Goal: Contribute content: Contribute content

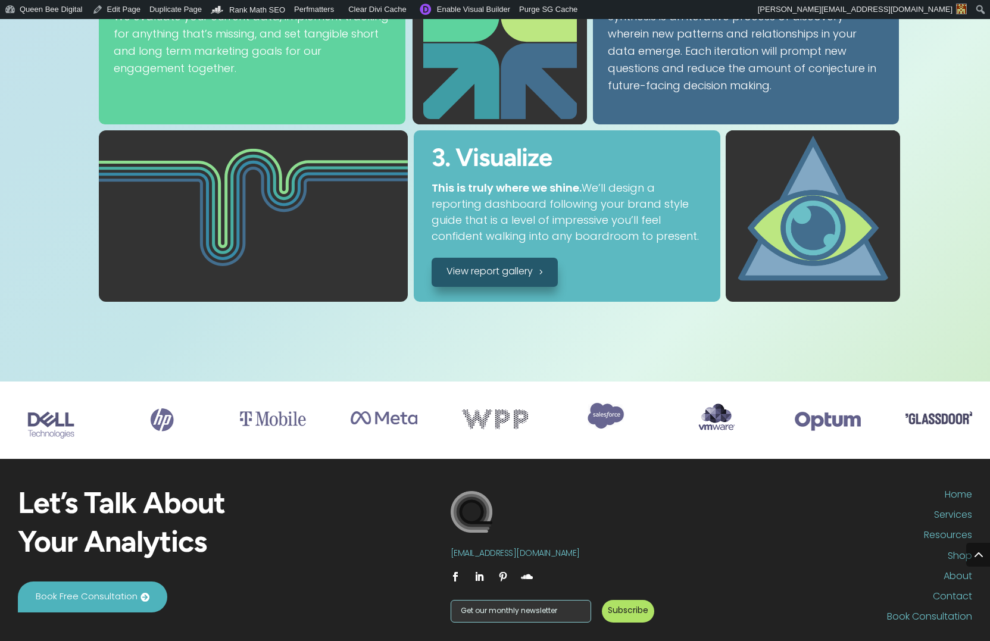
scroll to position [2155, 0]
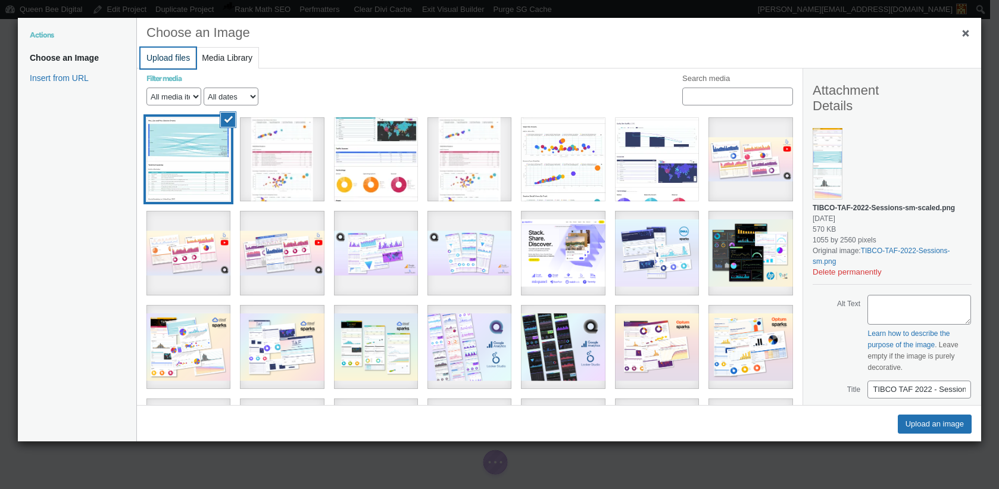
click at [178, 52] on button "Upload files" at bounding box center [167, 58] width 55 height 21
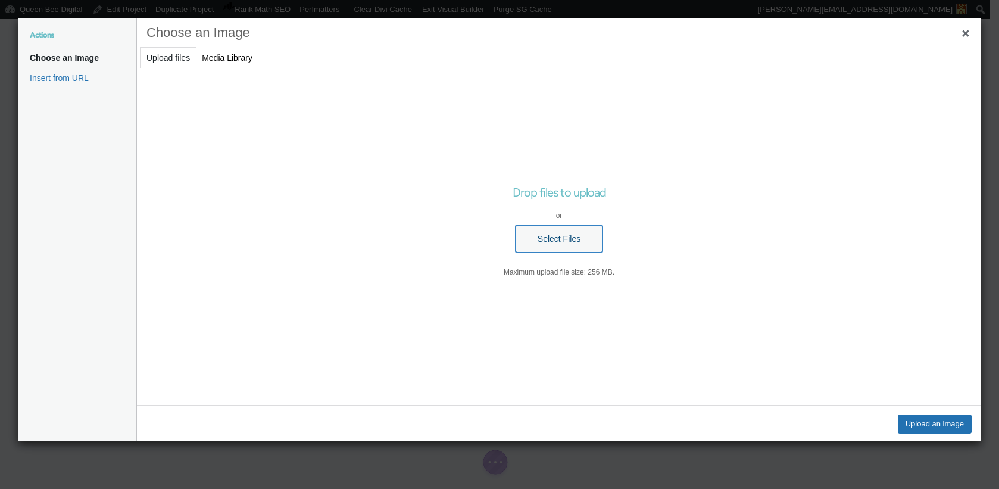
click at [564, 236] on button "Select Files" at bounding box center [558, 238] width 87 height 27
type input "C:\fakepath\TIBCO TAF 2022 - Agenda Events.png"
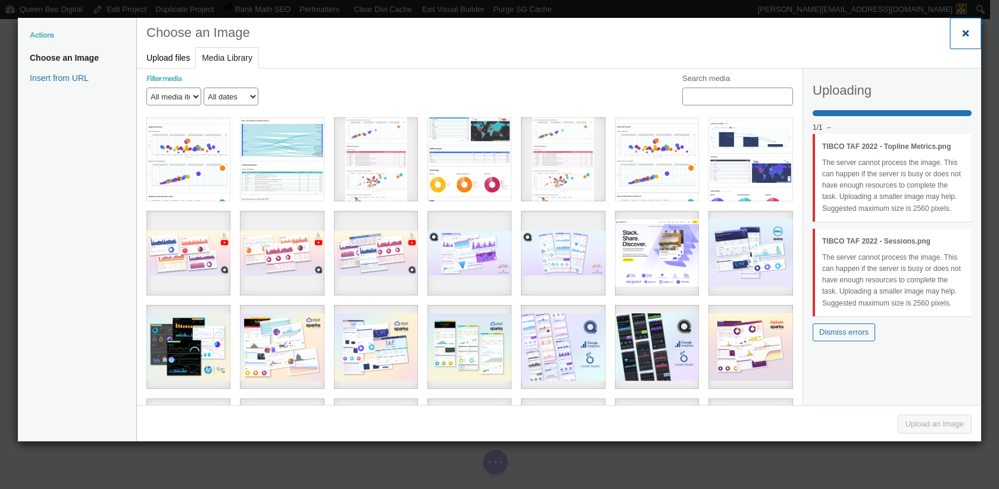
click at [965, 35] on span "Close dialog" at bounding box center [965, 33] width 12 height 9
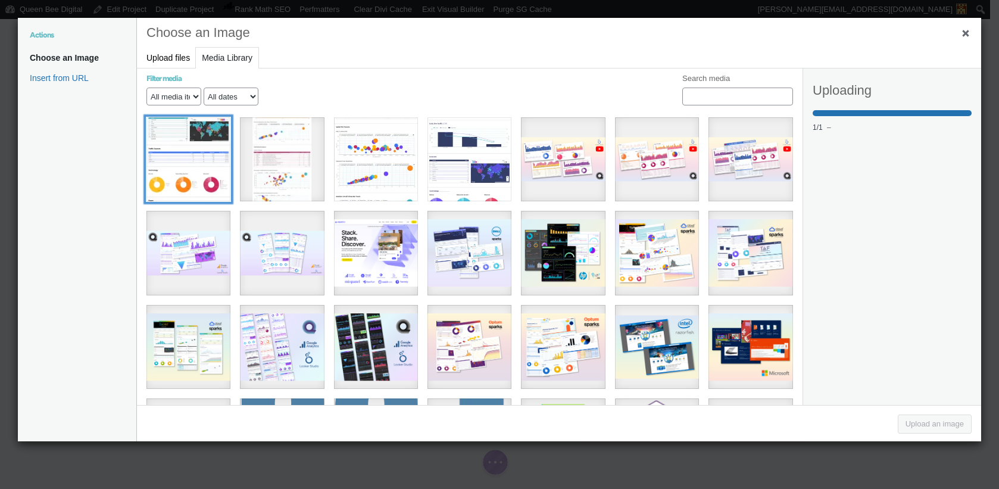
click at [211, 163] on div "TIBCO TAF 2022 - Topline Metrics" at bounding box center [188, 159] width 84 height 84
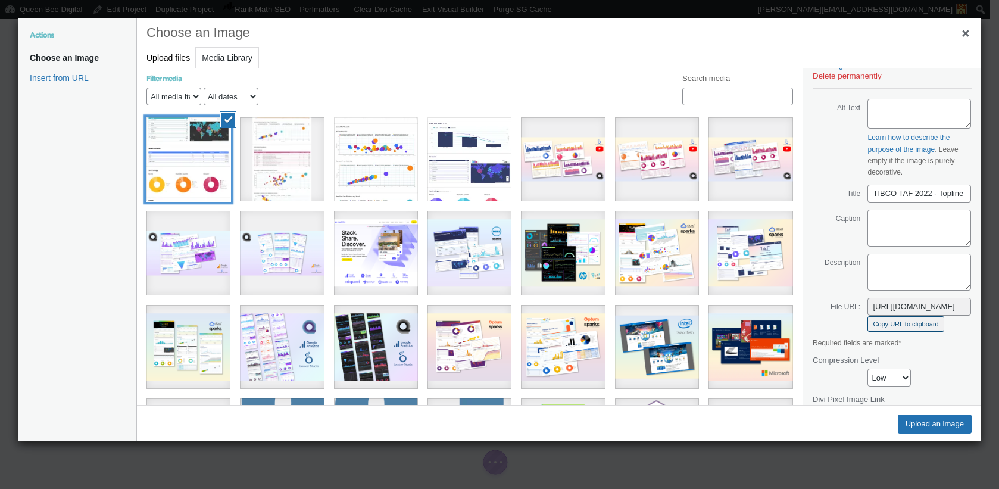
scroll to position [286, 0]
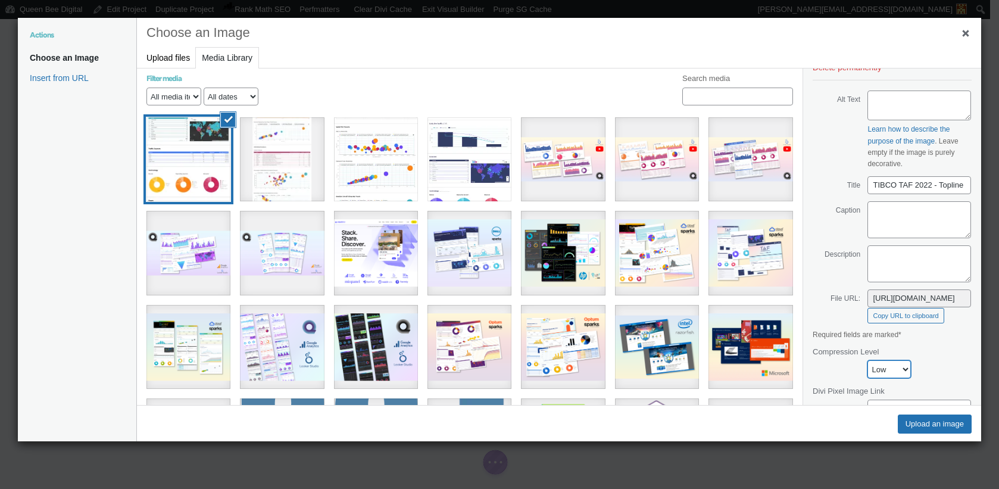
click at [897, 375] on select "None Low Medium High" at bounding box center [888, 369] width 43 height 18
select select "0"
click at [867, 371] on select "None Low Medium High" at bounding box center [888, 369] width 43 height 18
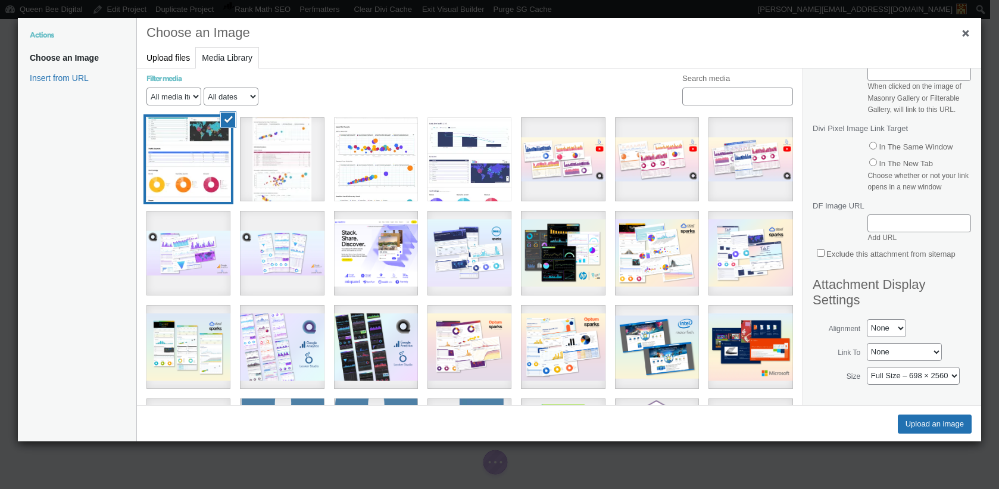
scroll to position [654, 0]
click at [946, 373] on select "Thumbnail – 55 × 200 Medium – 166 × 608 Large – 221 × 810 Full Size – 698 × 2560" at bounding box center [912, 376] width 93 height 18
click at [930, 424] on button "Upload an image" at bounding box center [934, 423] width 74 height 19
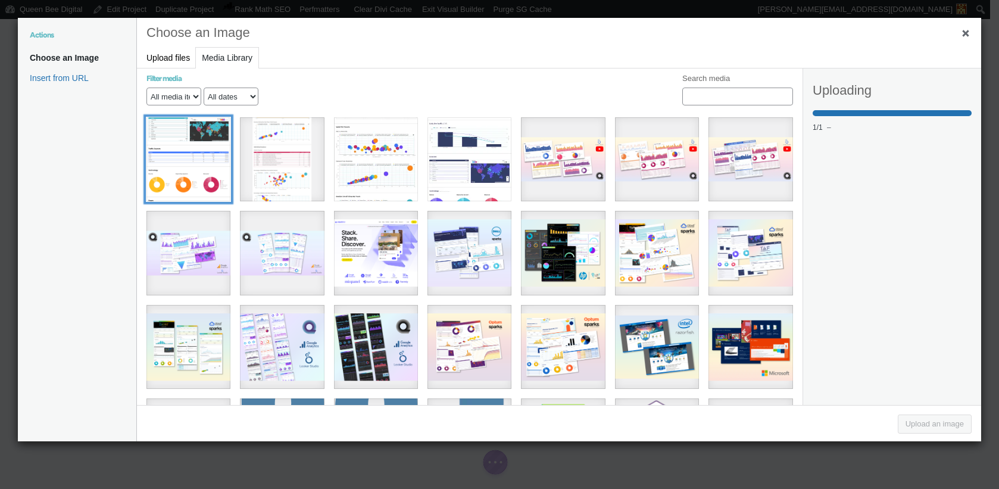
click at [212, 164] on div "TIBCO TAF 2022 - Topline Metrics" at bounding box center [188, 159] width 84 height 84
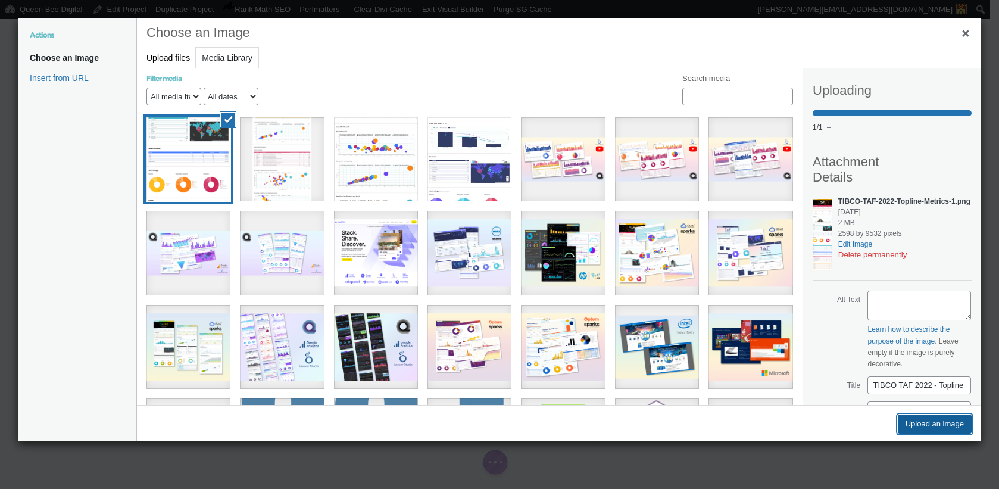
click at [947, 424] on button "Upload an image" at bounding box center [934, 423] width 74 height 19
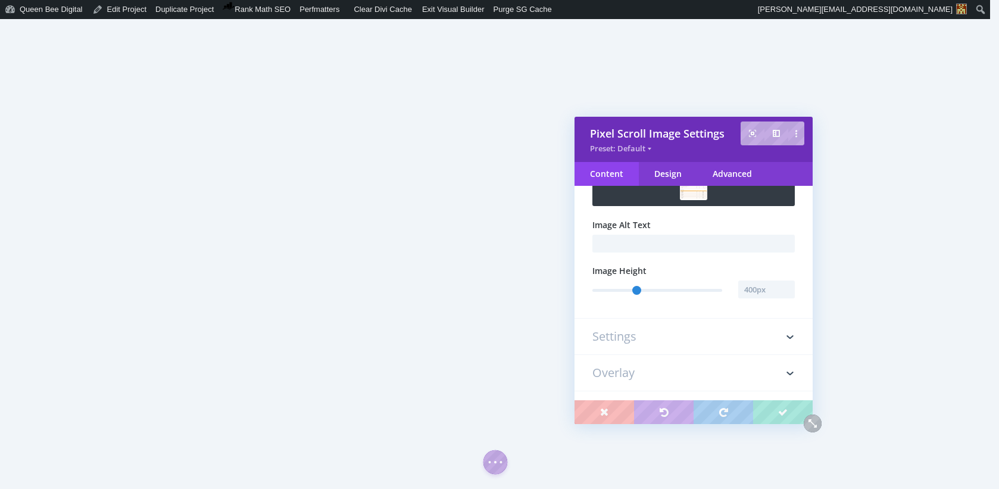
scroll to position [179, 0]
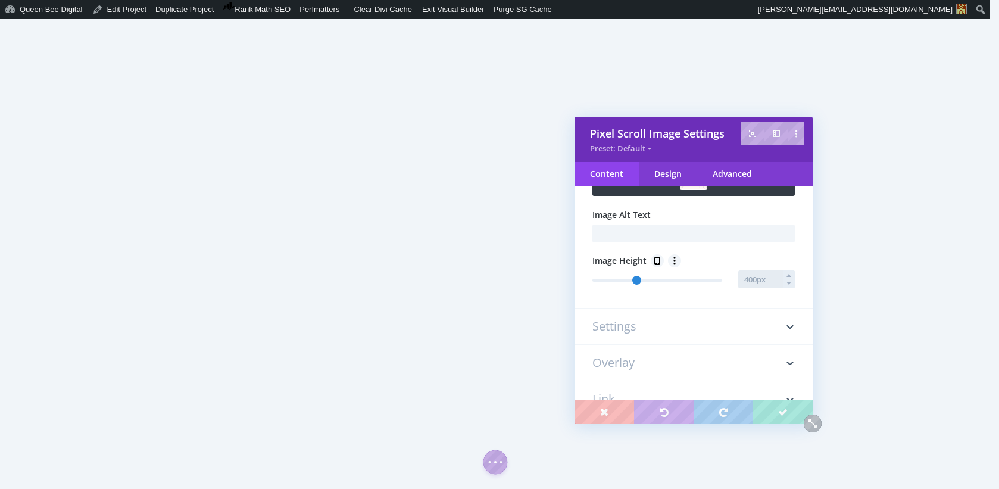
click at [755, 279] on input "text" at bounding box center [766, 279] width 57 height 18
type input "800"
type input "800px"
click at [630, 327] on h3 "Settings" at bounding box center [693, 326] width 202 height 36
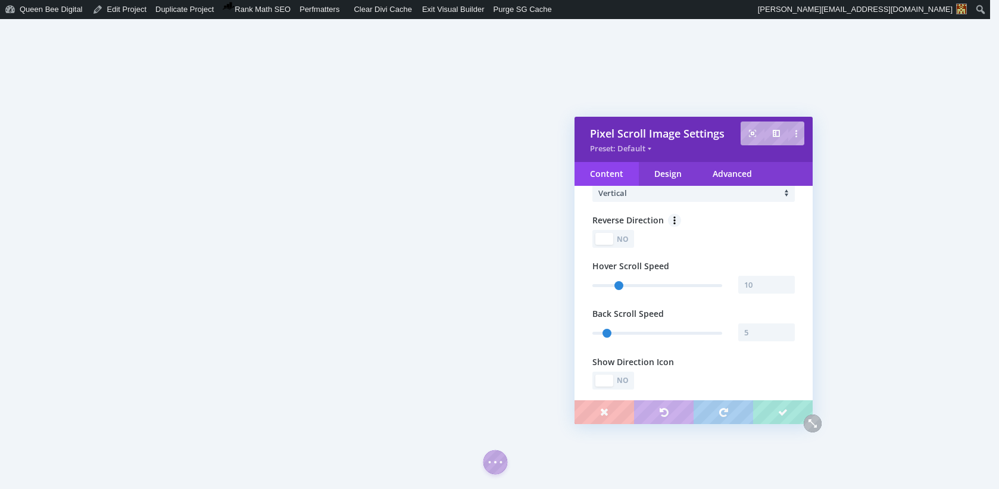
scroll to position [168, 0]
click at [757, 281] on input "text" at bounding box center [766, 283] width 57 height 18
type input "12"
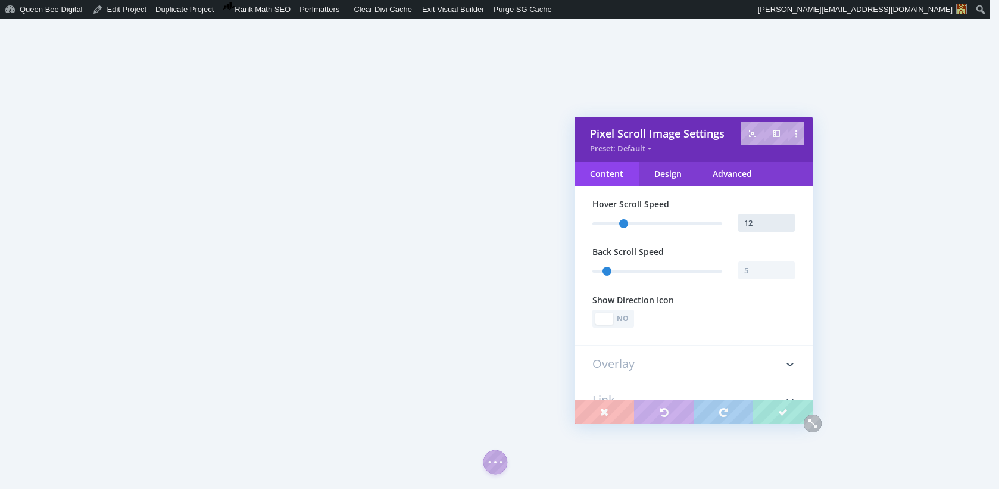
scroll to position [229, 0]
type input "12"
click at [629, 318] on div "No" at bounding box center [623, 317] width 17 height 11
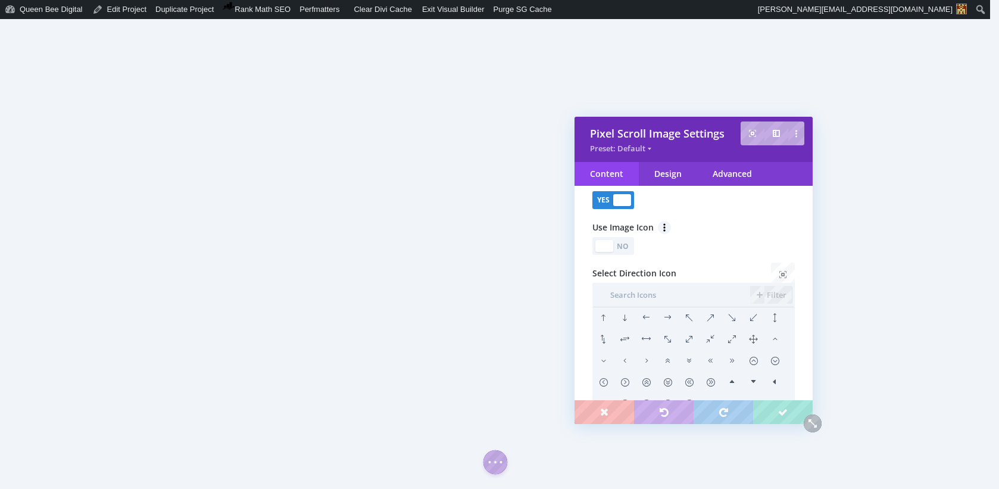
scroll to position [411, 0]
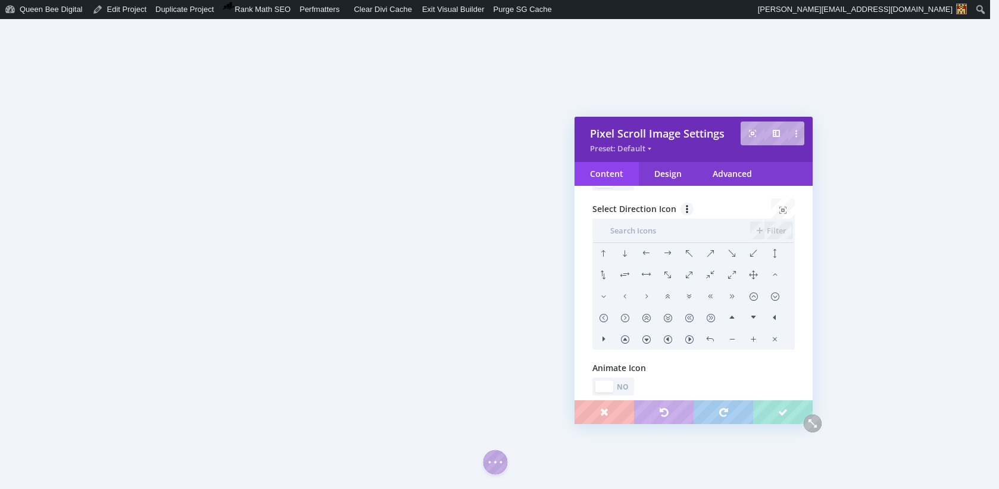
click at [624, 254] on li at bounding box center [624, 253] width 21 height 21
click at [627, 384] on div "No" at bounding box center [623, 386] width 17 height 11
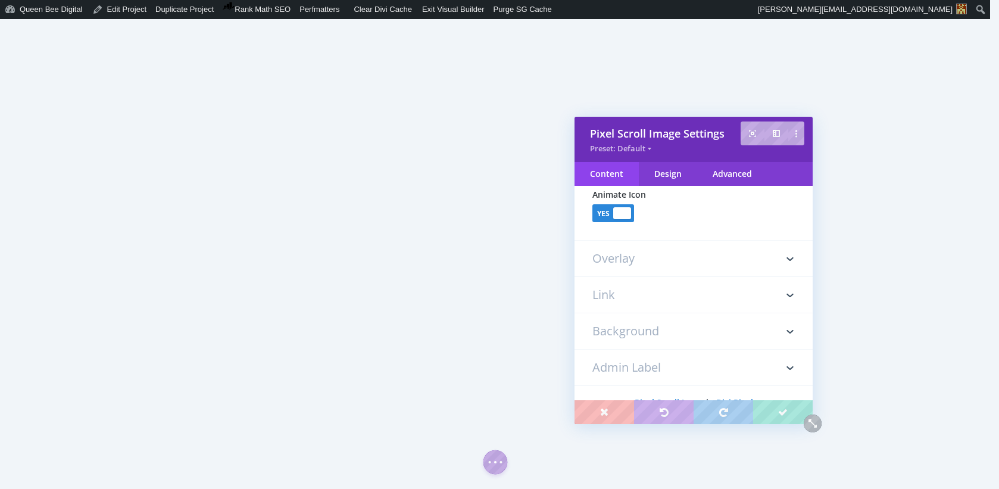
click at [619, 255] on h3 "Overlay" at bounding box center [693, 258] width 202 height 36
click at [627, 243] on div "No" at bounding box center [623, 245] width 17 height 11
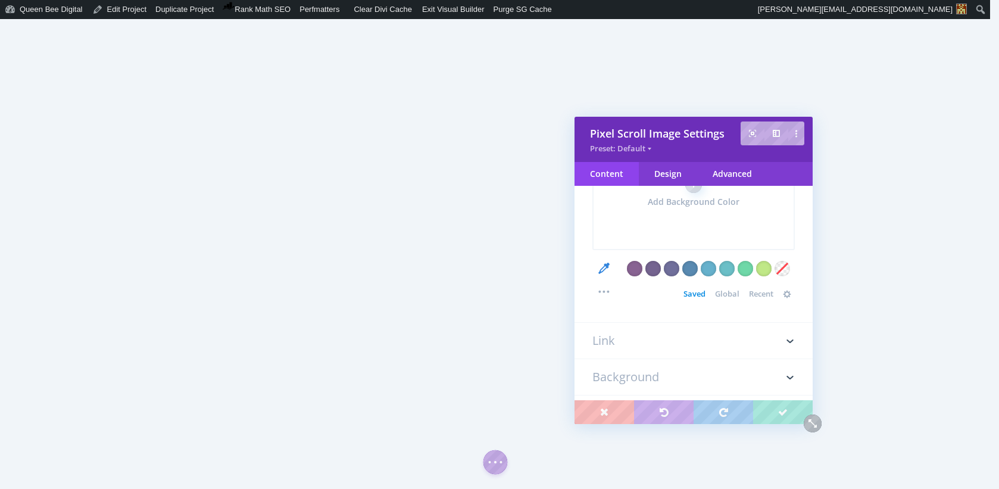
scroll to position [333, 0]
click at [672, 180] on div "Design" at bounding box center [668, 174] width 58 height 24
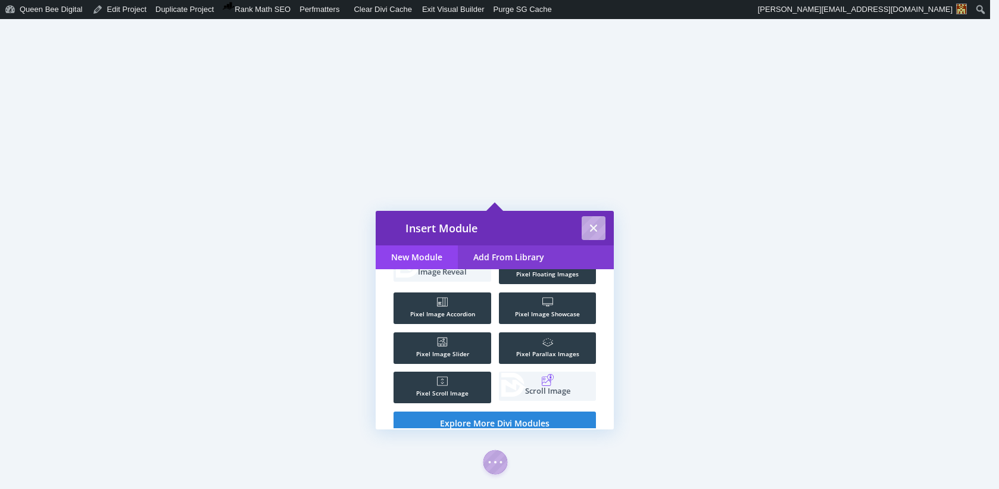
scroll to position [165, 0]
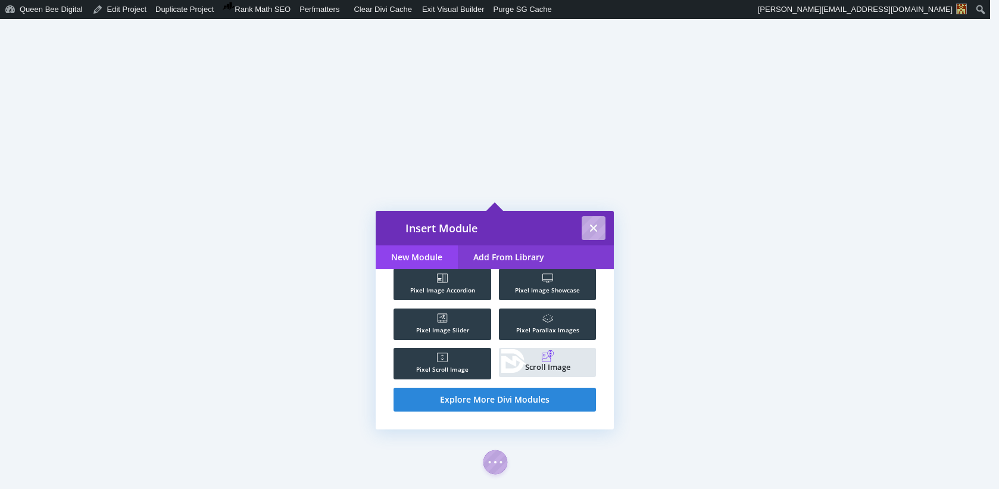
type input "image"
click at [549, 360] on rect at bounding box center [548, 356] width 12 height 12
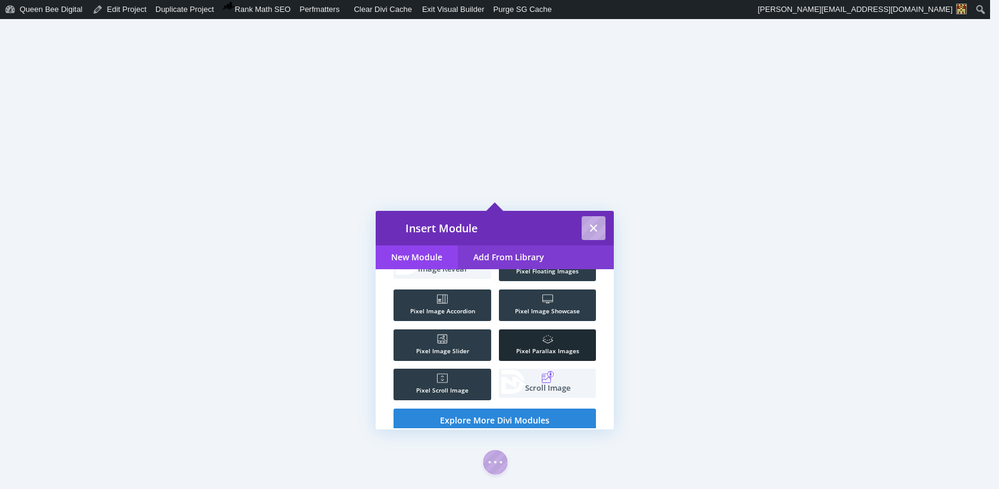
scroll to position [145, 0]
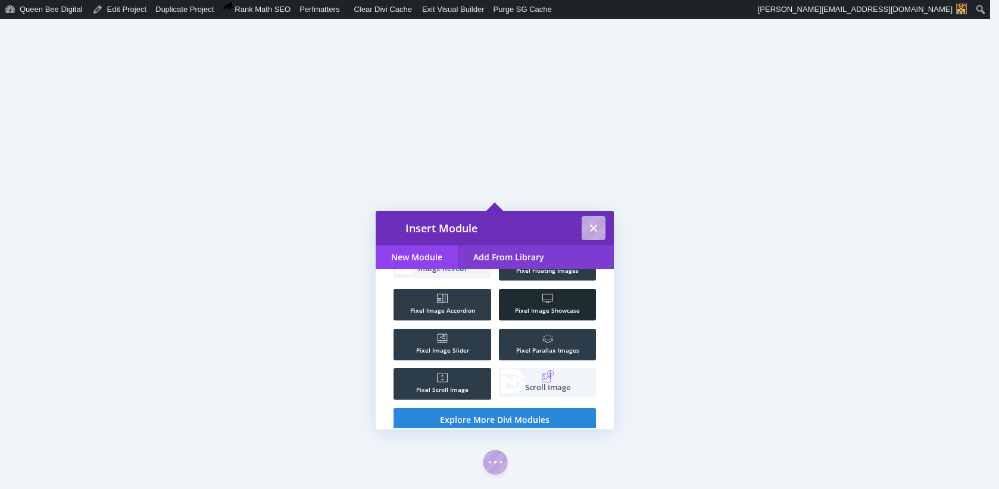
type input "image"
click at [547, 299] on icon ".st0{fill:#FFFFFF;}" at bounding box center [547, 298] width 11 height 11
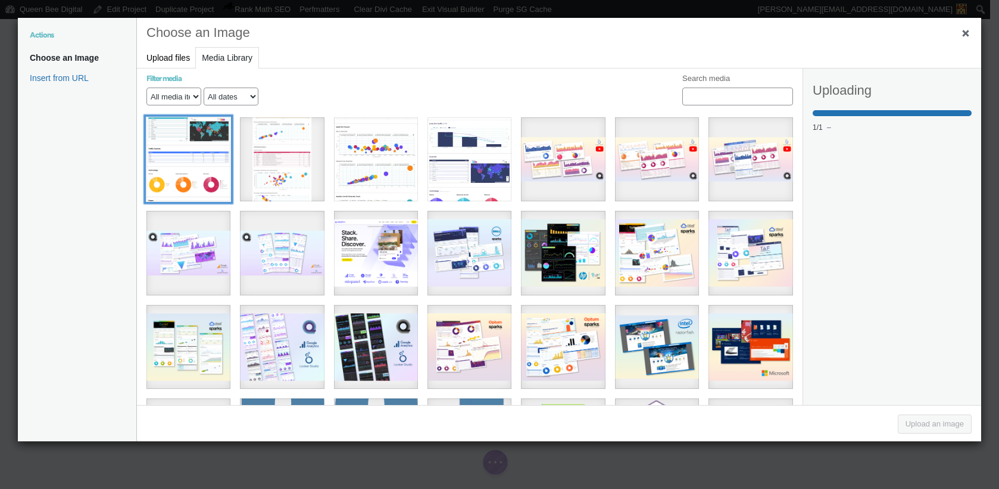
click at [208, 170] on div "TIBCO TAF 2022 - Topline Metrics" at bounding box center [188, 159] width 84 height 84
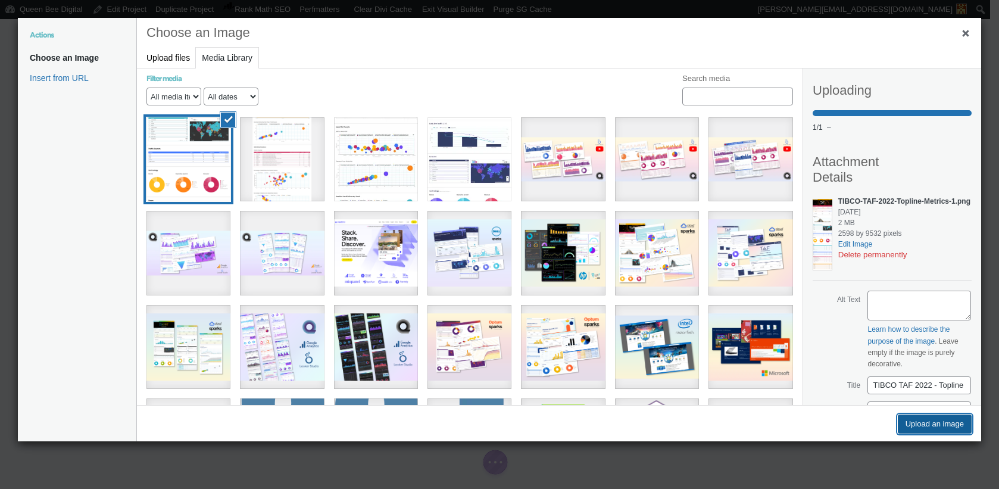
click at [956, 424] on button "Upload an image" at bounding box center [934, 423] width 74 height 19
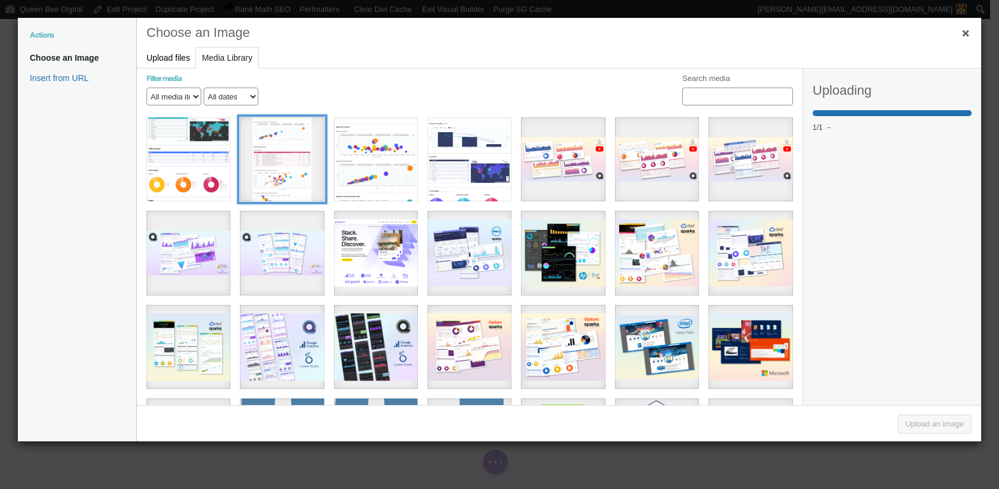
click at [290, 148] on div "TIBCO TAF 2022 - Sessions" at bounding box center [282, 159] width 84 height 84
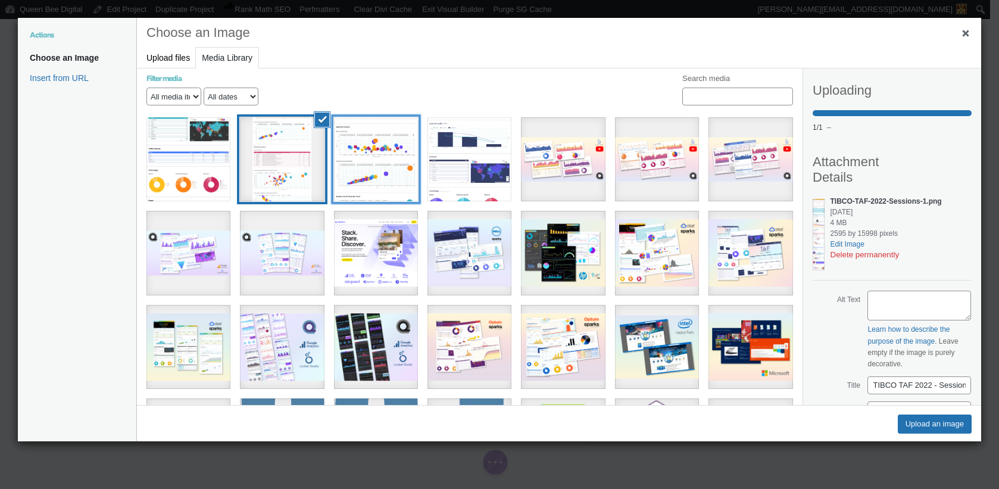
click at [390, 149] on div "TIBCO TAF 2022 - Agenda Events" at bounding box center [376, 159] width 84 height 84
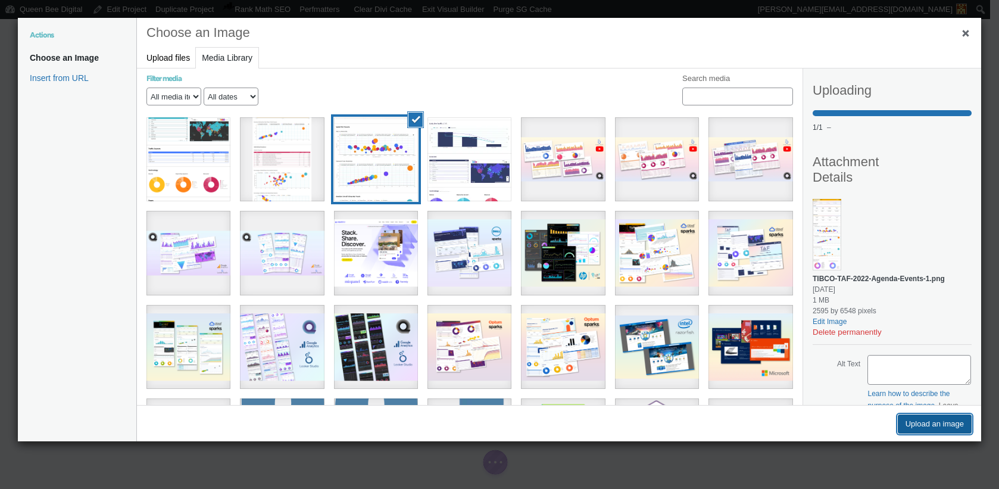
click at [927, 431] on button "Upload an image" at bounding box center [934, 423] width 74 height 19
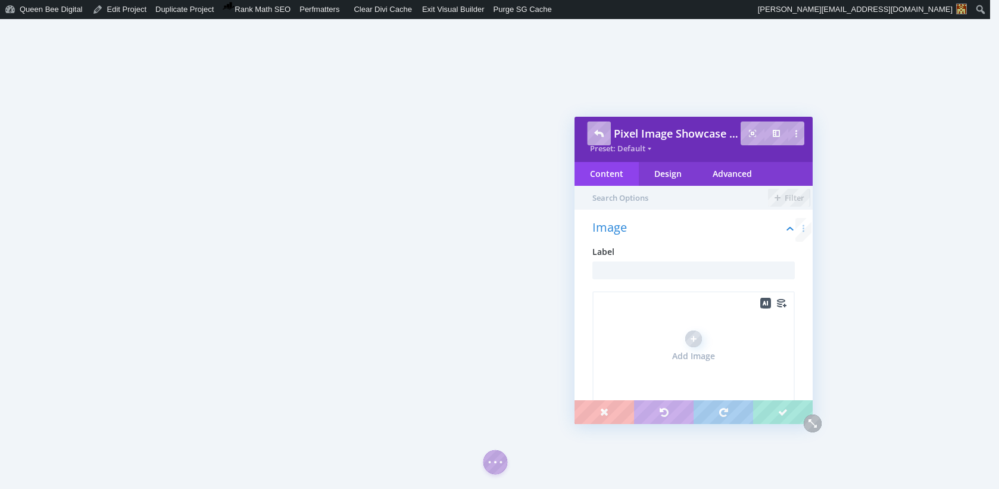
click at [692, 330] on div "Add Image" at bounding box center [693, 347] width 202 height 113
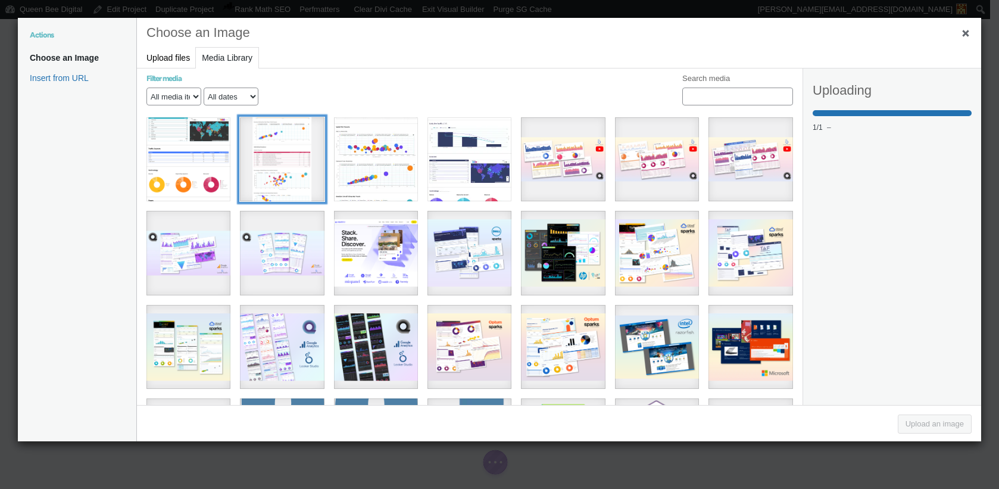
click at [296, 157] on div "TIBCO TAF 2022 - Sessions" at bounding box center [282, 159] width 84 height 84
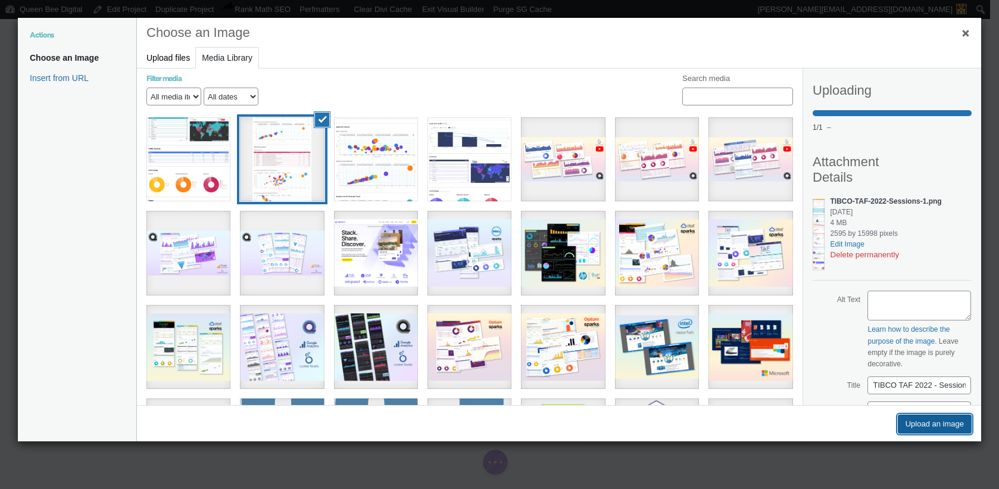
click at [952, 423] on button "Upload an image" at bounding box center [934, 423] width 74 height 19
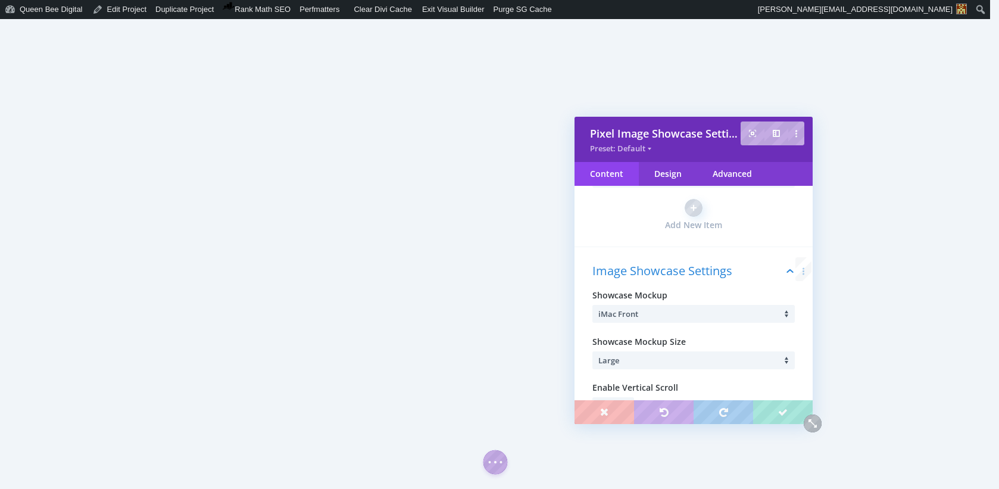
scroll to position [248, 0]
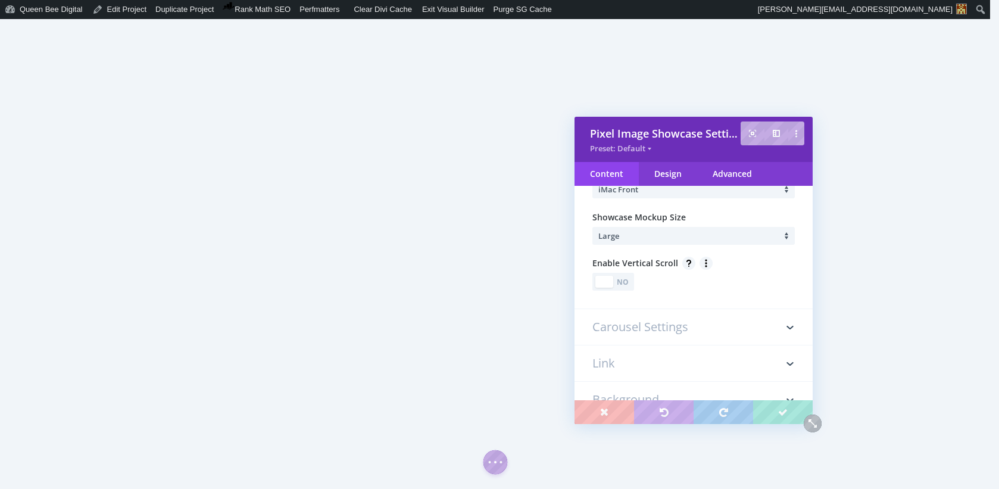
click at [627, 281] on div "No" at bounding box center [623, 281] width 17 height 11
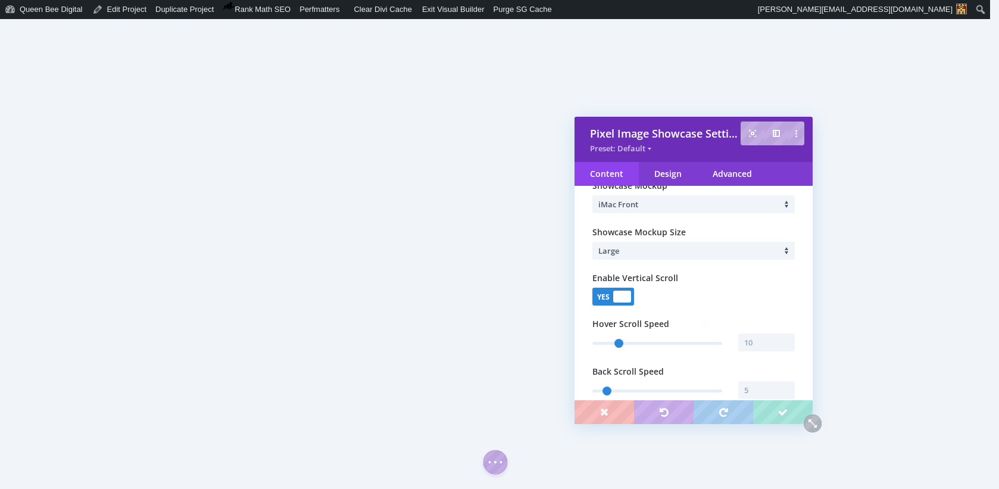
scroll to position [217, 0]
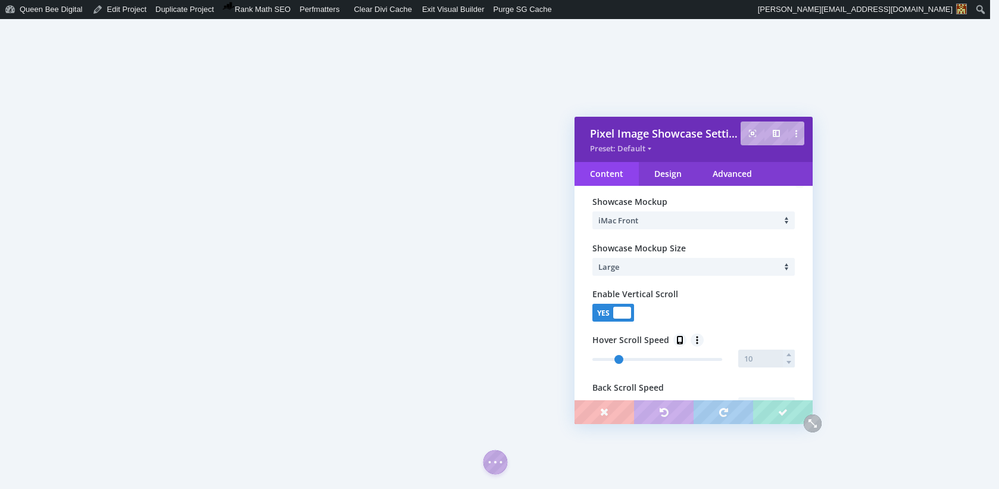
click at [756, 355] on input "text" at bounding box center [766, 358] width 57 height 18
type input "15"
click at [712, 308] on div "Yes No" at bounding box center [693, 313] width 202 height 18
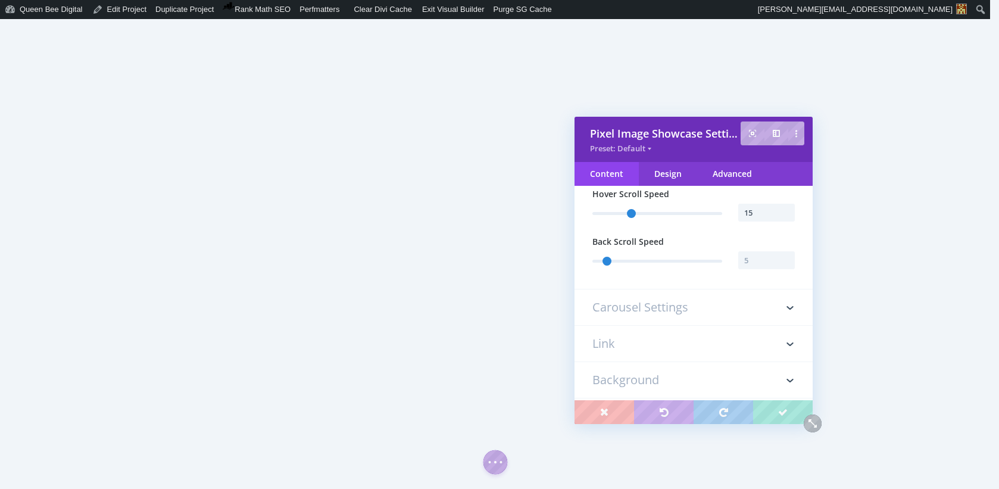
click at [689, 311] on h3 "Carousel Settings" at bounding box center [693, 307] width 202 height 36
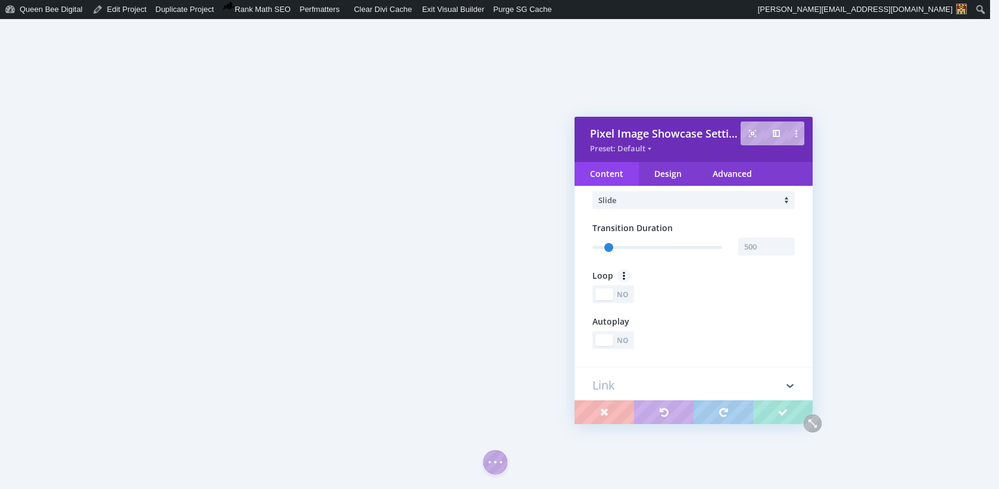
scroll to position [290, 0]
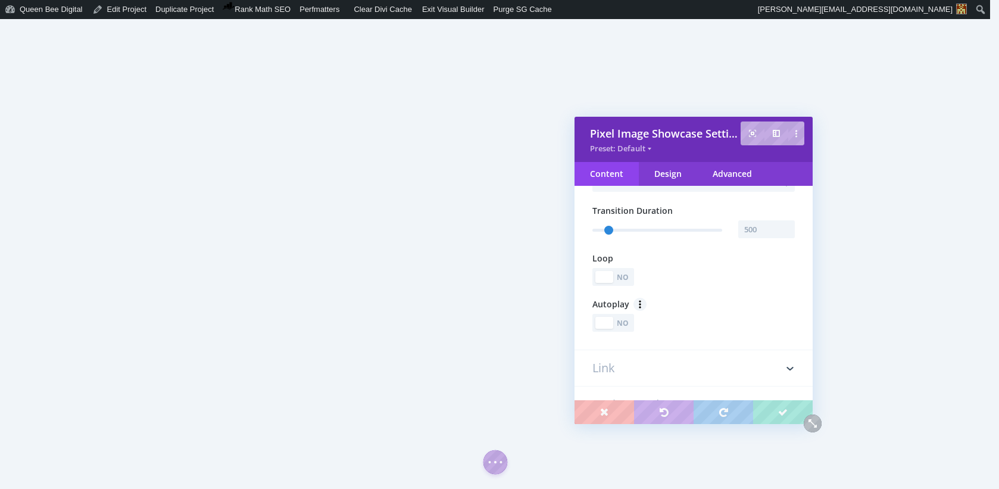
click at [624, 326] on div "No" at bounding box center [623, 322] width 17 height 11
type input "501"
type input "5001"
type input "501"
type input "5001"
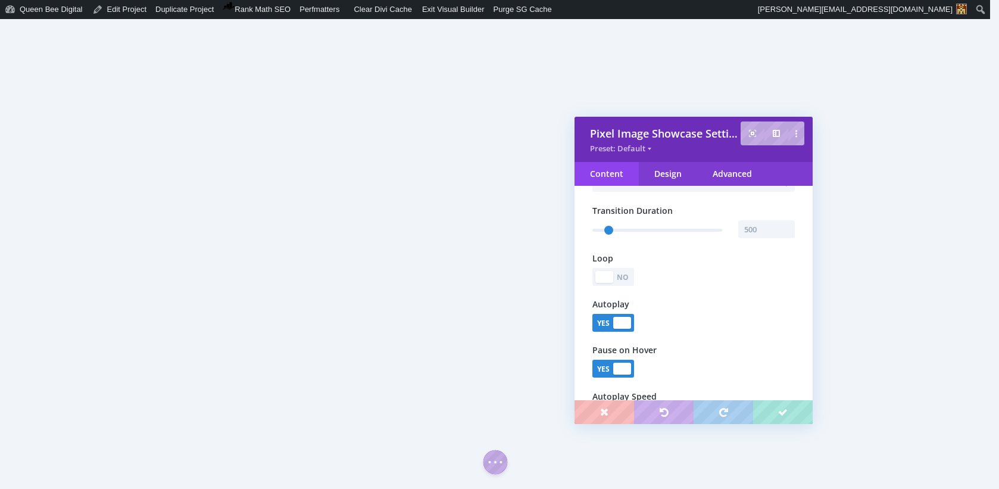
type input "501"
type input "5001"
type input "501"
type input "5001"
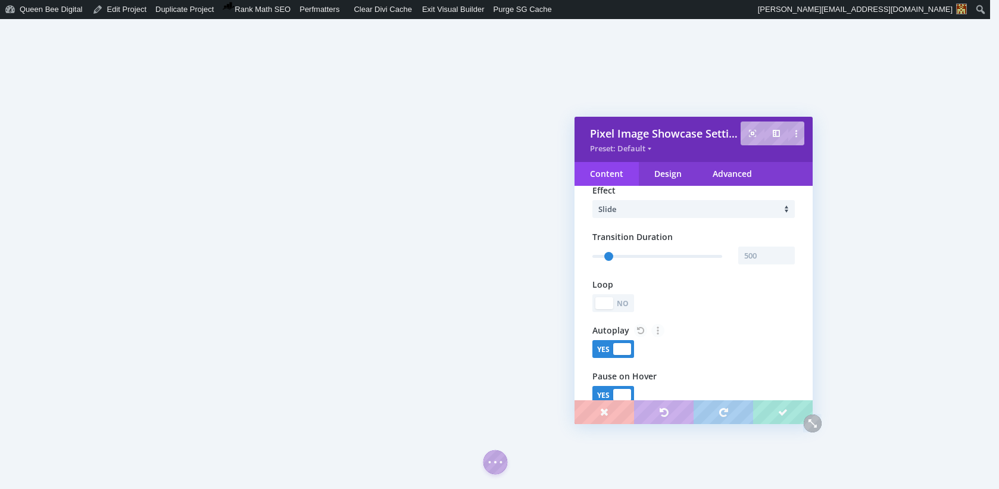
type input "501"
type input "5001"
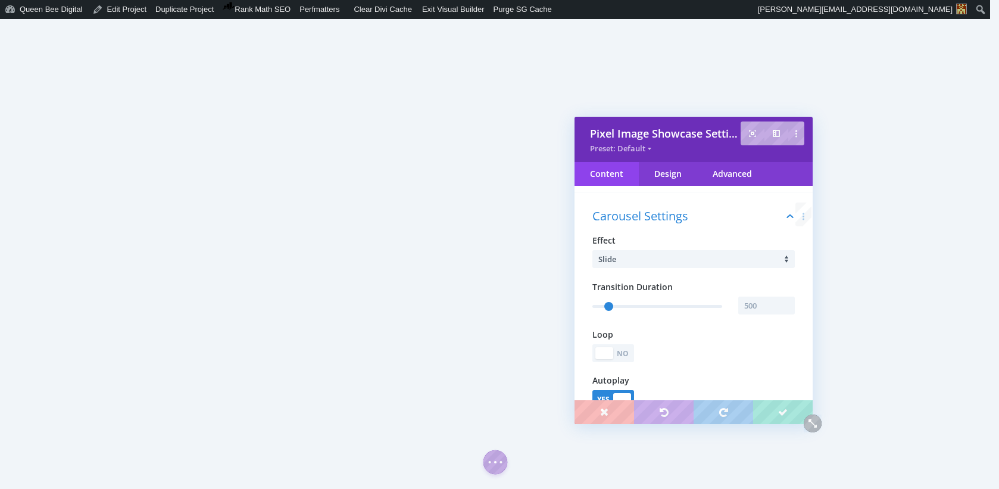
scroll to position [210, 0]
type input "501"
type input "5001"
type input "501"
type input "5001"
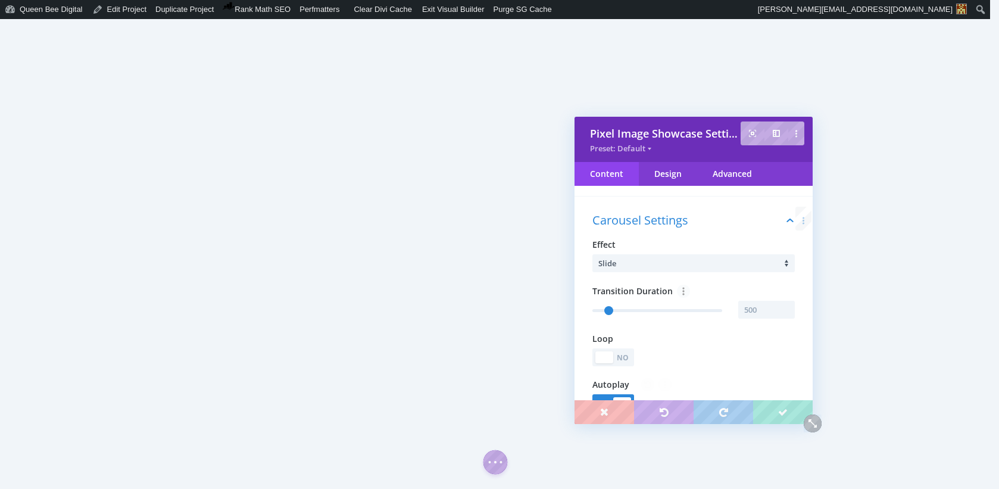
type input "501"
type input "5001"
click at [719, 262] on li "Slide" at bounding box center [696, 263] width 196 height 18
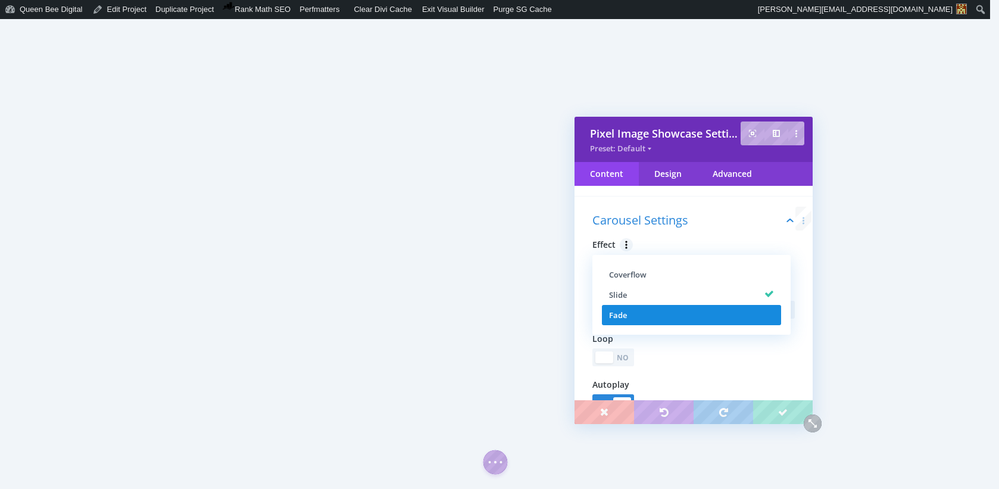
click at [697, 310] on li "Fade" at bounding box center [691, 315] width 179 height 20
type input "501"
type input "5001"
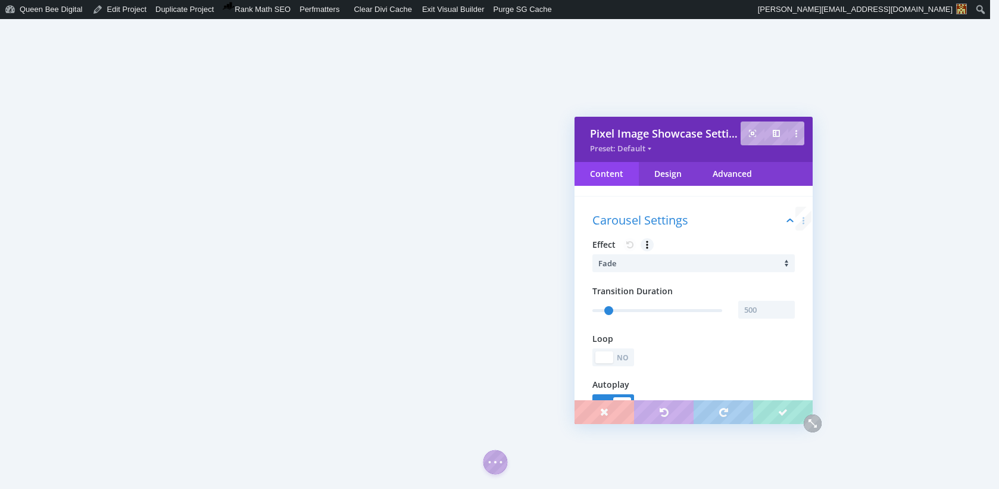
type input "501"
type input "5001"
click at [758, 308] on input "text" at bounding box center [766, 310] width 57 height 18
type input "1000"
type input "1001"
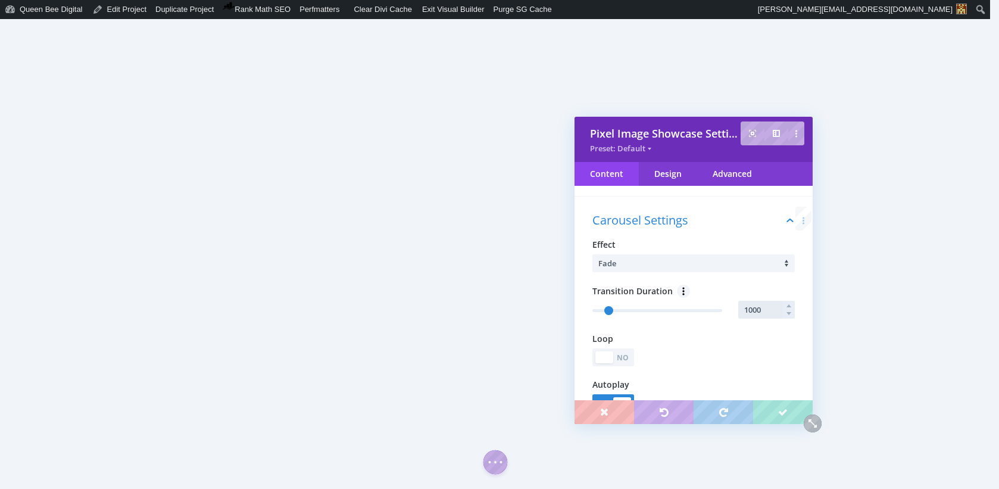
type input "5001"
type input "1000"
click at [762, 290] on span "Transition Duration" at bounding box center [693, 290] width 202 height 13
type input "1001"
type input "5001"
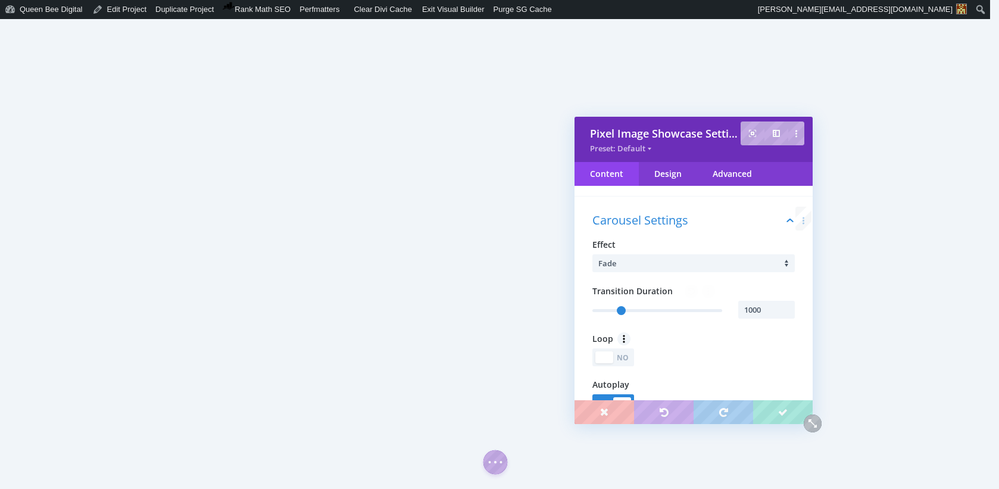
click at [624, 358] on div "No" at bounding box center [623, 357] width 17 height 11
type input "1001"
type input "5001"
type input "1001"
type input "5001"
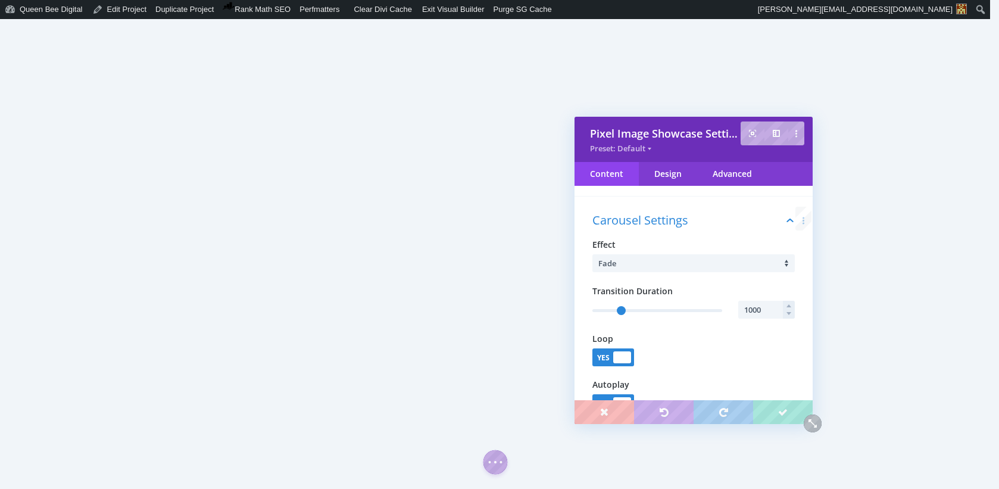
type input "1001"
type input "5001"
click at [766, 309] on input "1000" at bounding box center [766, 310] width 57 height 18
type input "1500"
type input "1501"
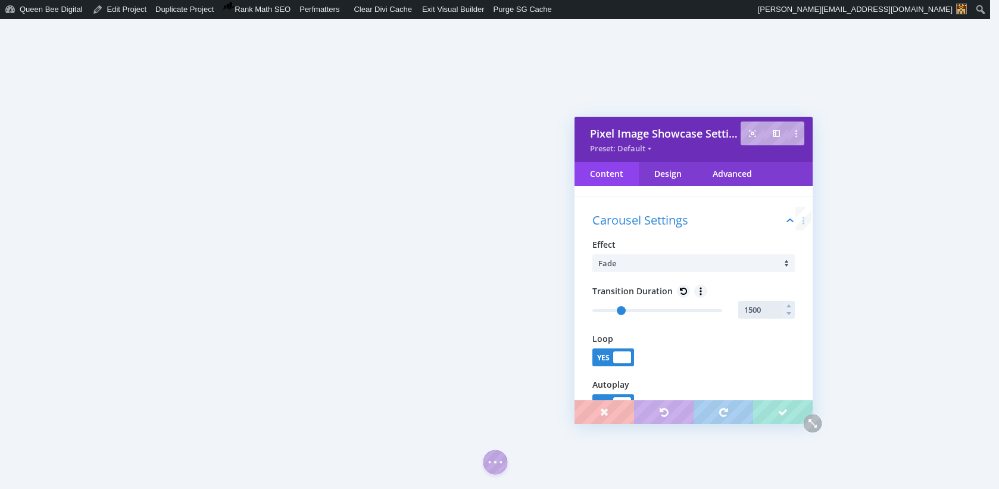
type input "5001"
type input "1501"
type input "5001"
type input "1501"
type input "5001"
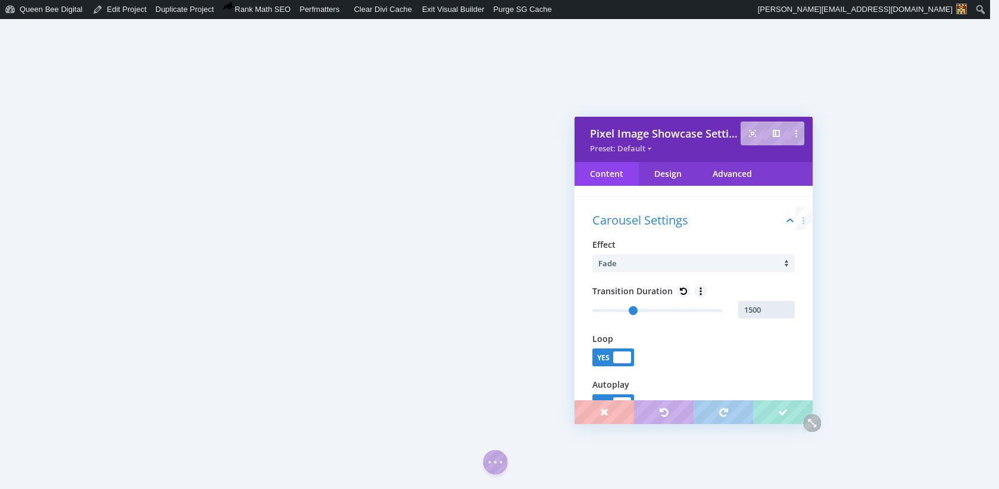
type input "1501"
type input "5001"
type input "1500"
click at [706, 262] on li "Fade" at bounding box center [696, 263] width 196 height 18
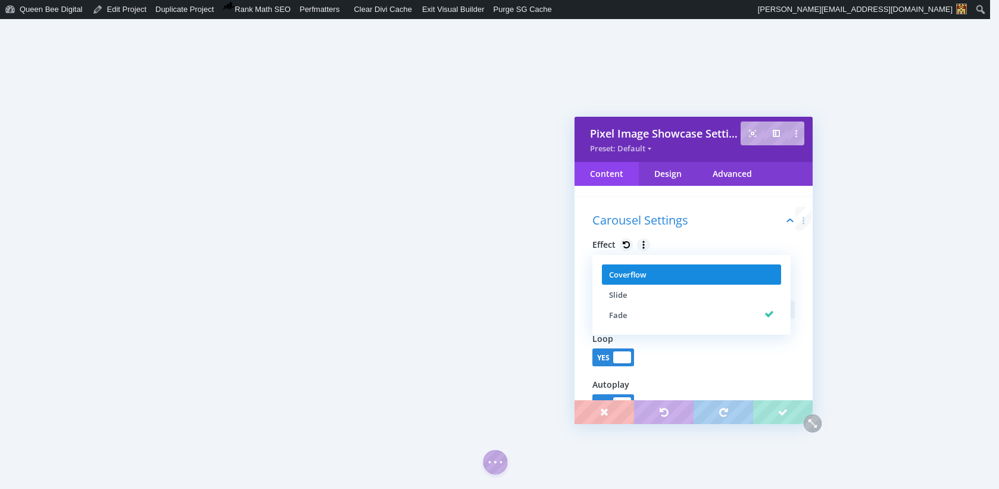
click at [695, 269] on li "Coverflow" at bounding box center [691, 274] width 179 height 20
type input "1501"
type input "5001"
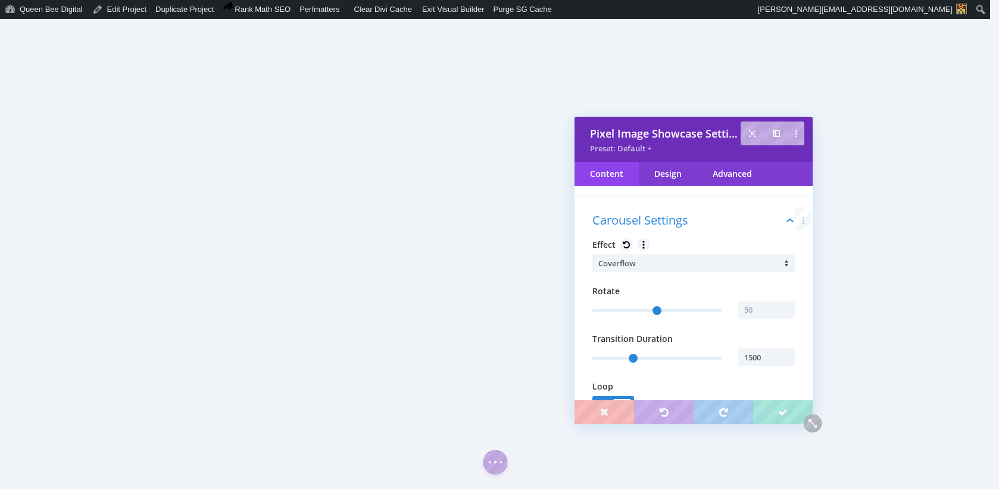
click at [694, 268] on li "Coverflow" at bounding box center [696, 263] width 196 height 18
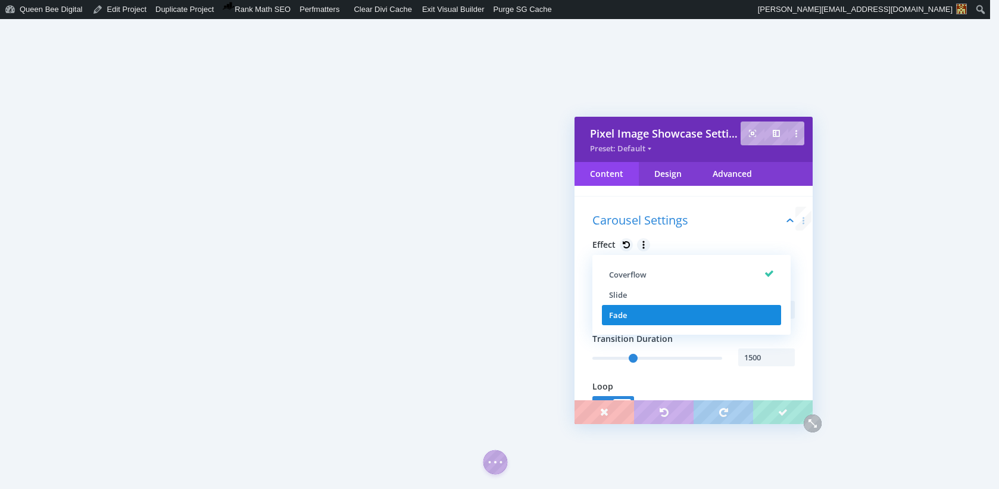
click at [673, 309] on li "Fade" at bounding box center [691, 315] width 179 height 20
type input "1501"
type input "5001"
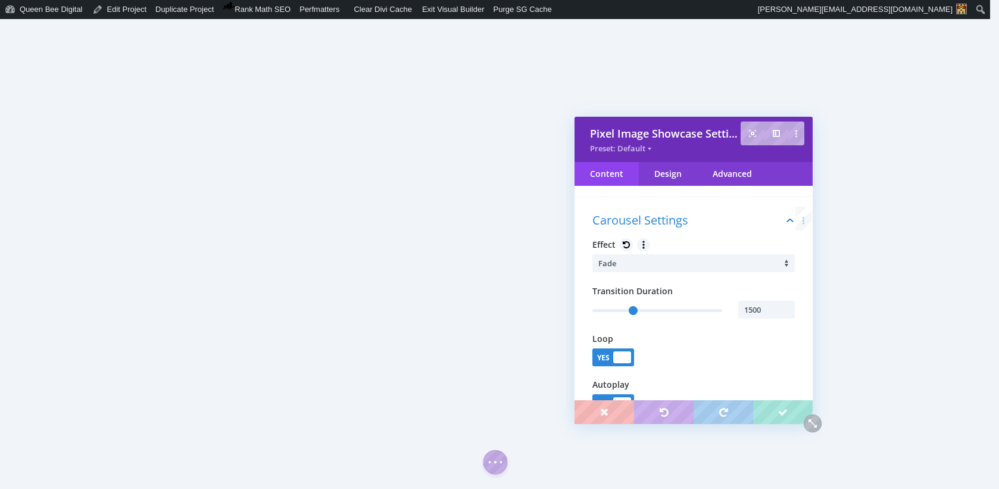
type input "1501"
type input "5001"
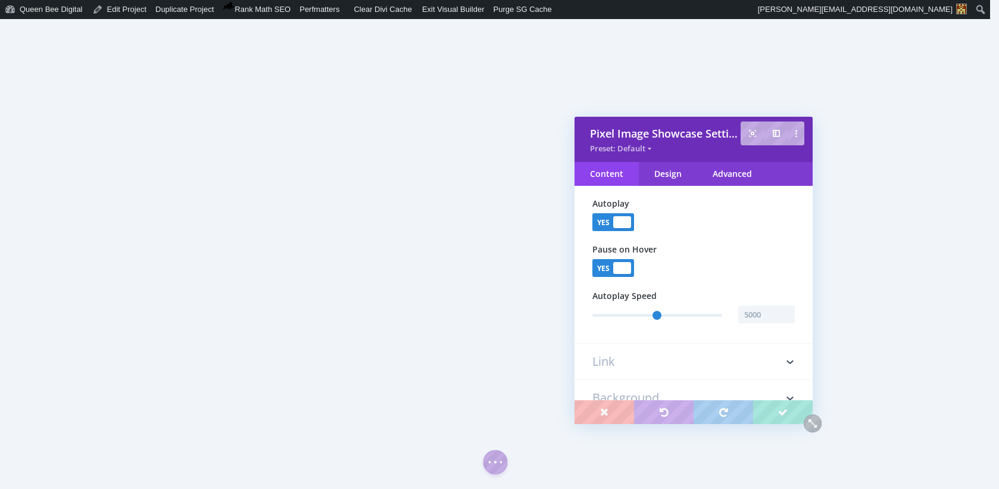
type input "1501"
type input "5001"
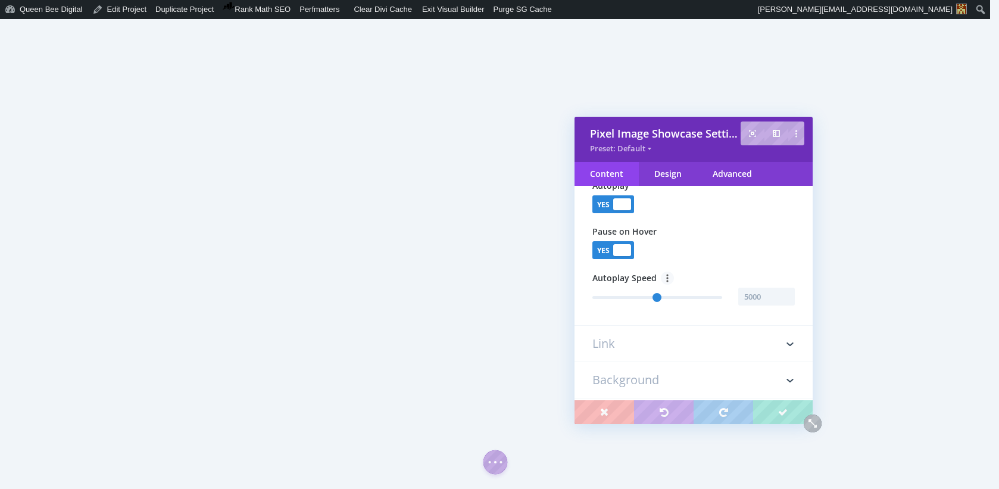
type input "1501"
type input "5001"
click at [703, 343] on h3 "Link" at bounding box center [693, 342] width 202 height 36
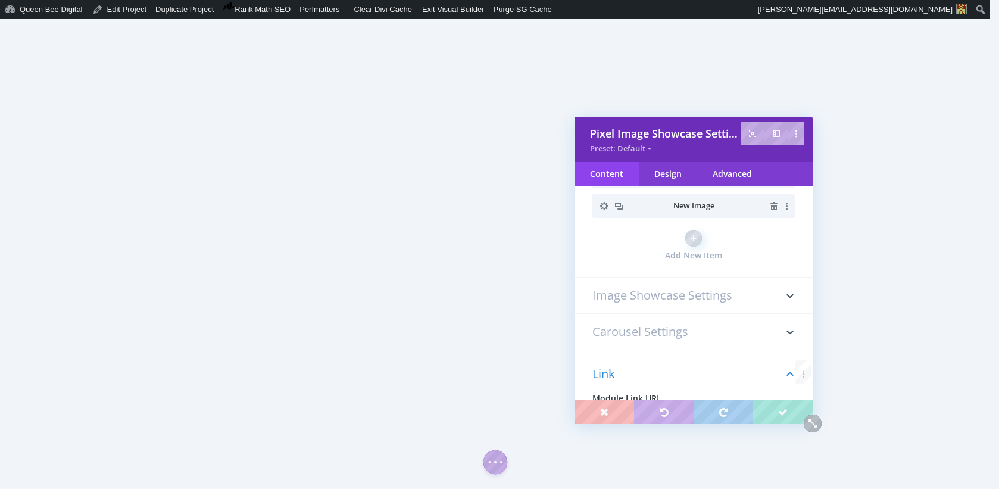
scroll to position [96, 0]
click at [665, 292] on h3 "Image Showcase Settings" at bounding box center [693, 292] width 202 height 36
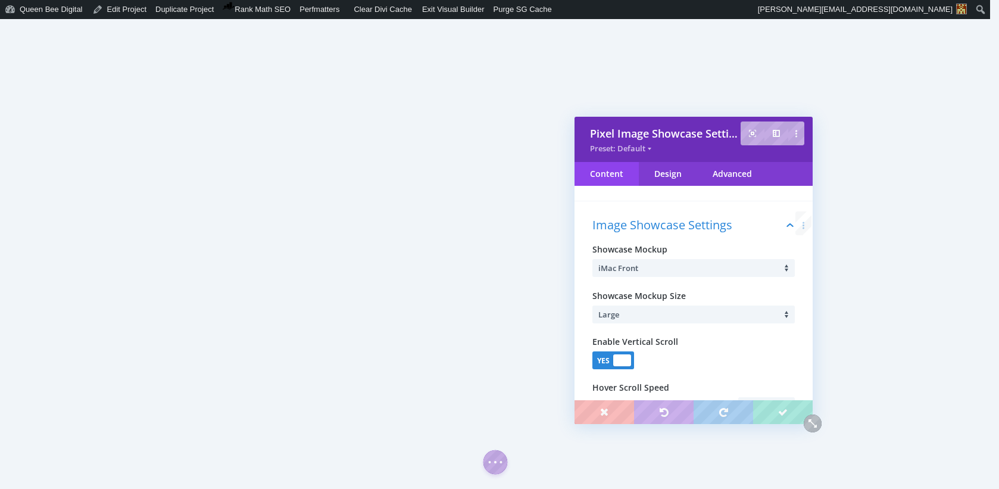
scroll to position [184, 0]
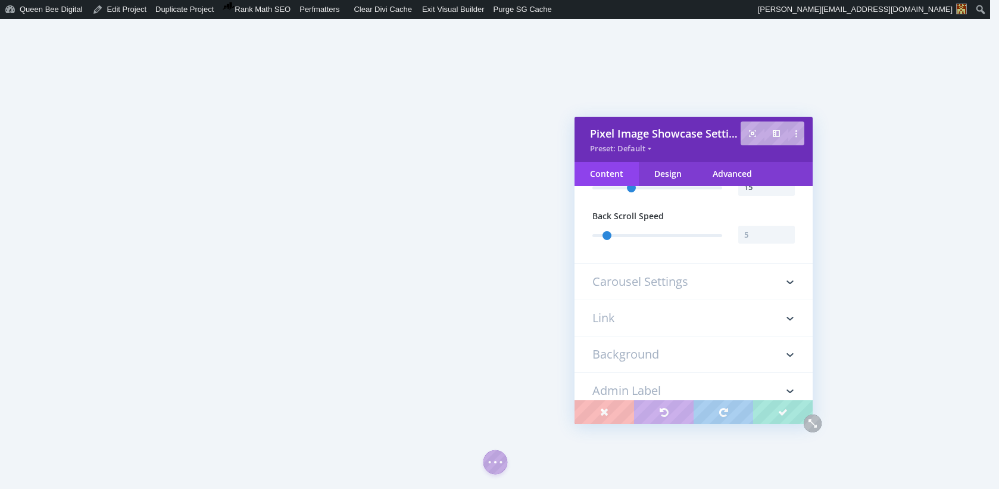
click at [669, 282] on h3 "Carousel Settings" at bounding box center [693, 282] width 202 height 36
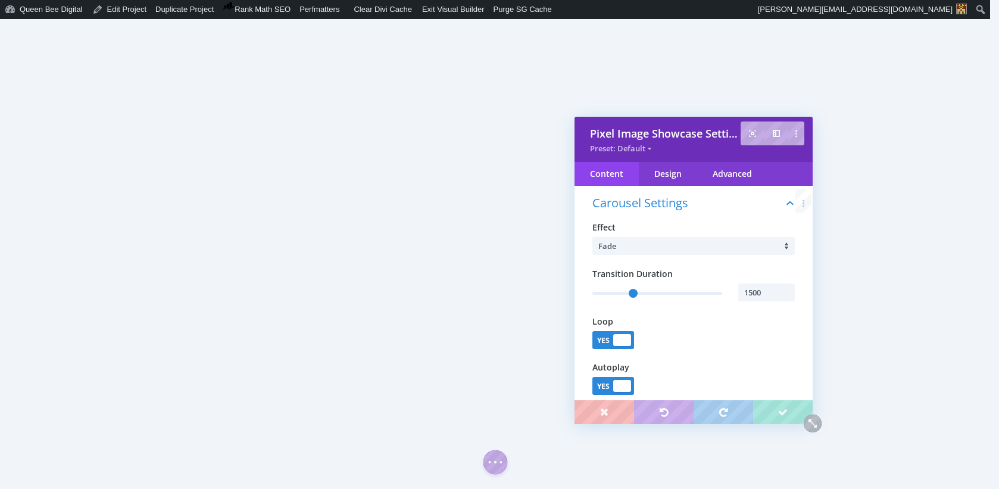
type input "1501"
type input "5001"
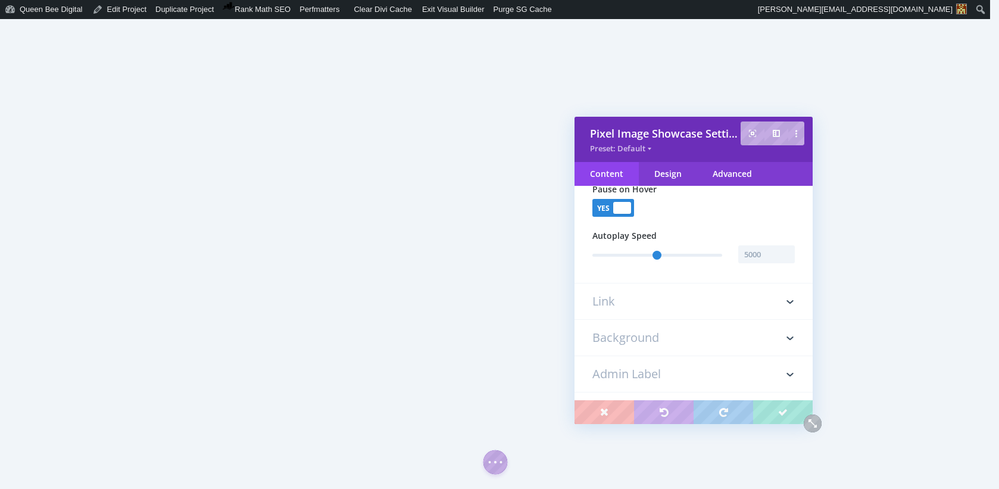
scroll to position [496, 0]
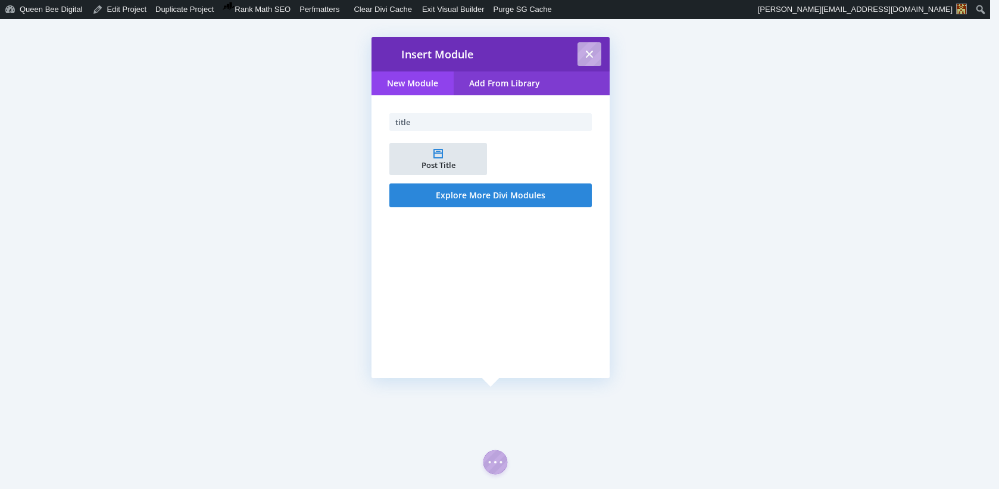
type input "title"
click at [437, 154] on li "Post Title" at bounding box center [437, 159] width 97 height 32
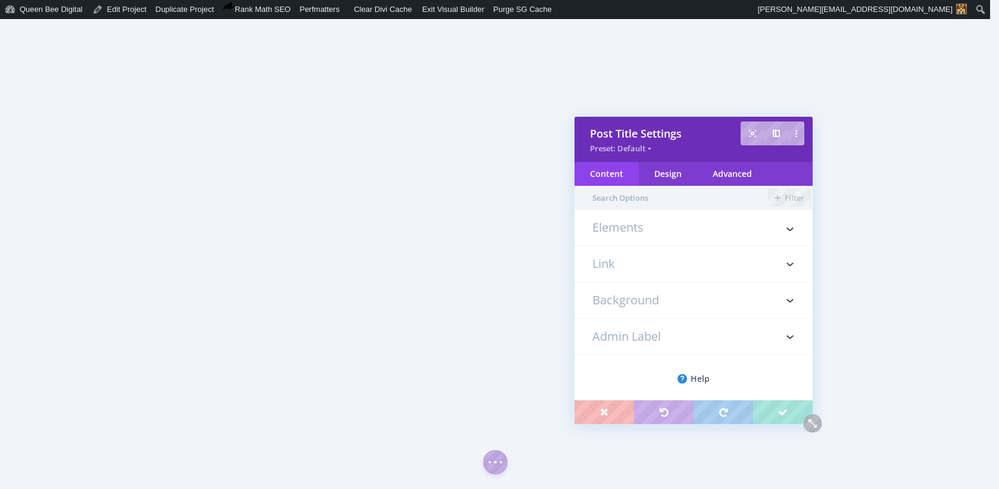
click at [617, 226] on h3 "Elements" at bounding box center [693, 233] width 202 height 24
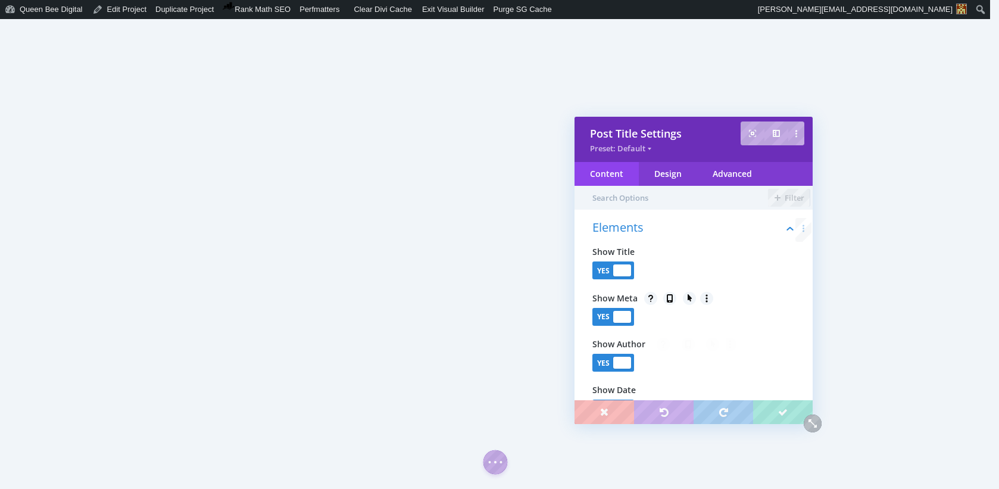
click at [624, 359] on div at bounding box center [622, 362] width 18 height 12
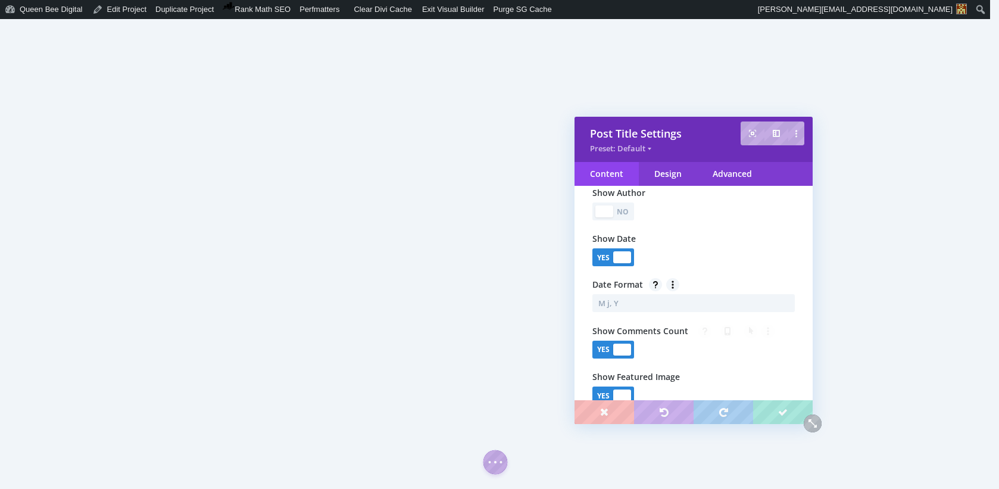
scroll to position [167, 0]
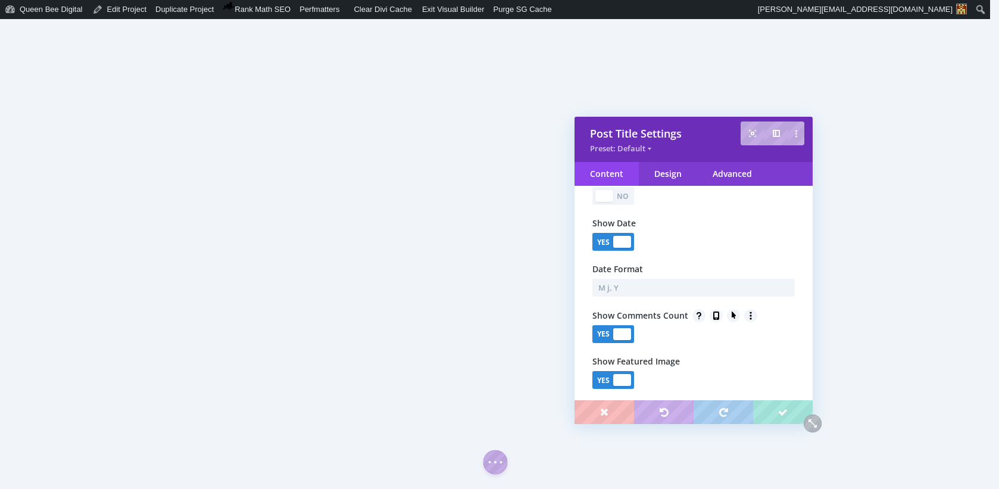
click at [619, 334] on div at bounding box center [622, 334] width 18 height 12
click at [620, 239] on div at bounding box center [622, 242] width 18 height 12
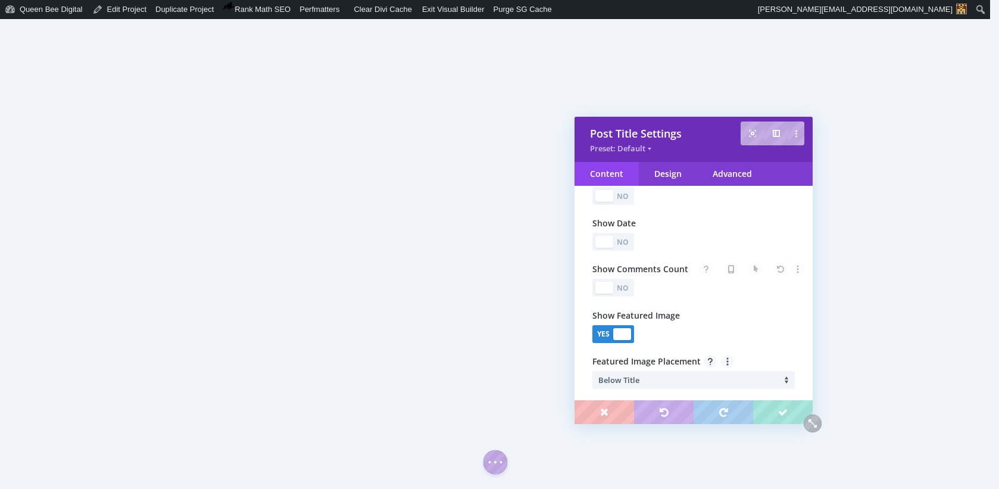
click at [659, 377] on li "Below Title" at bounding box center [696, 380] width 196 height 18
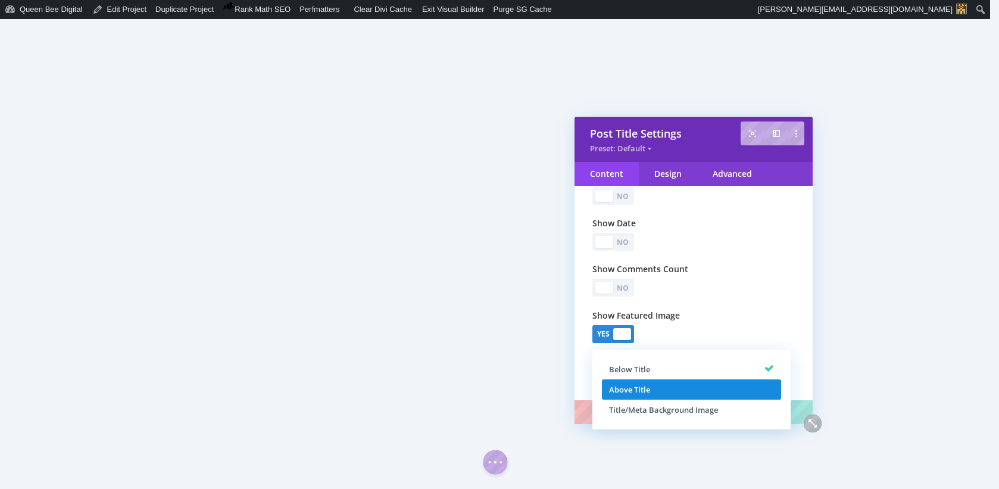
click at [652, 390] on li "Above Title" at bounding box center [691, 389] width 179 height 20
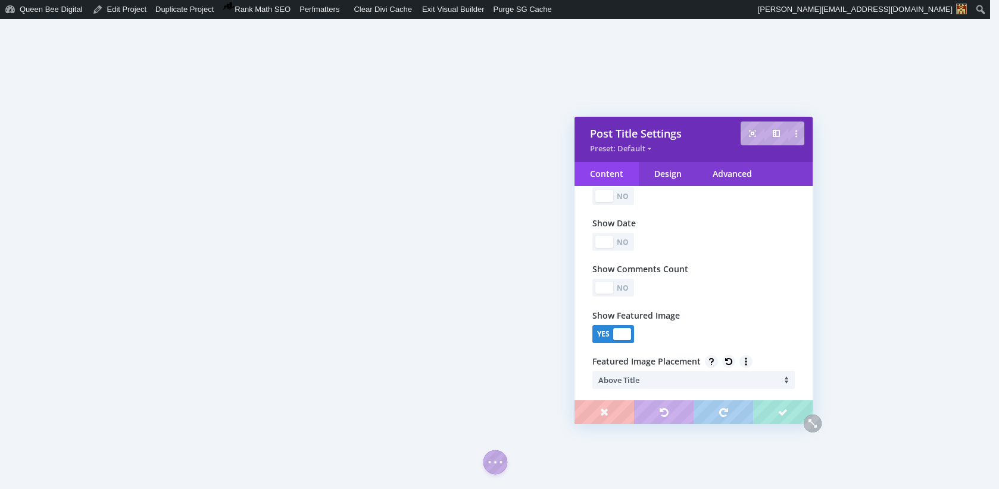
click at [717, 377] on li "Above Title" at bounding box center [696, 380] width 196 height 18
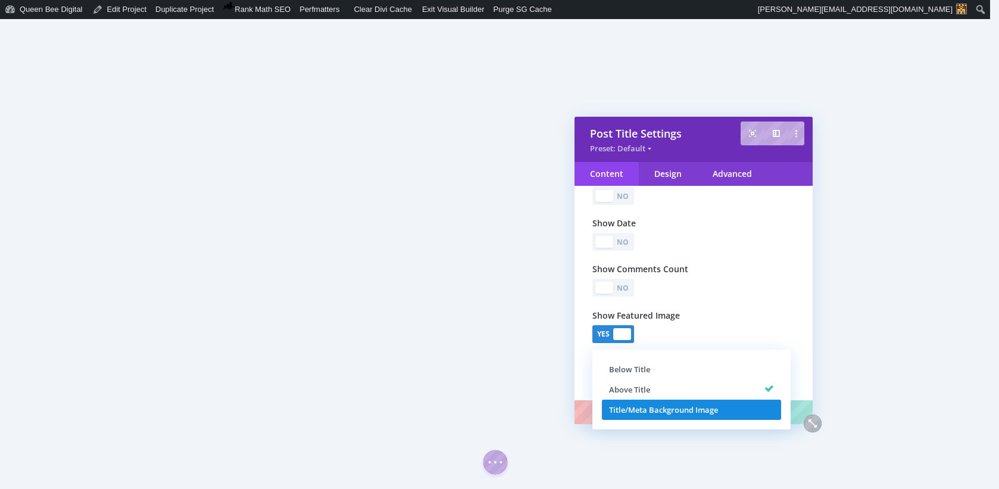
click at [700, 407] on span "Title/Meta Background Image" at bounding box center [663, 409] width 109 height 11
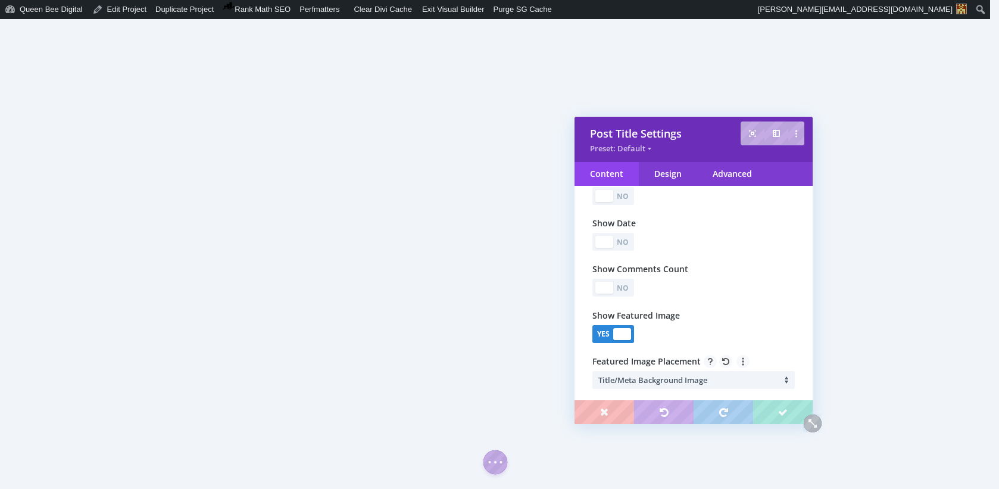
click at [728, 373] on li "Title/Meta Background Image" at bounding box center [696, 380] width 196 height 18
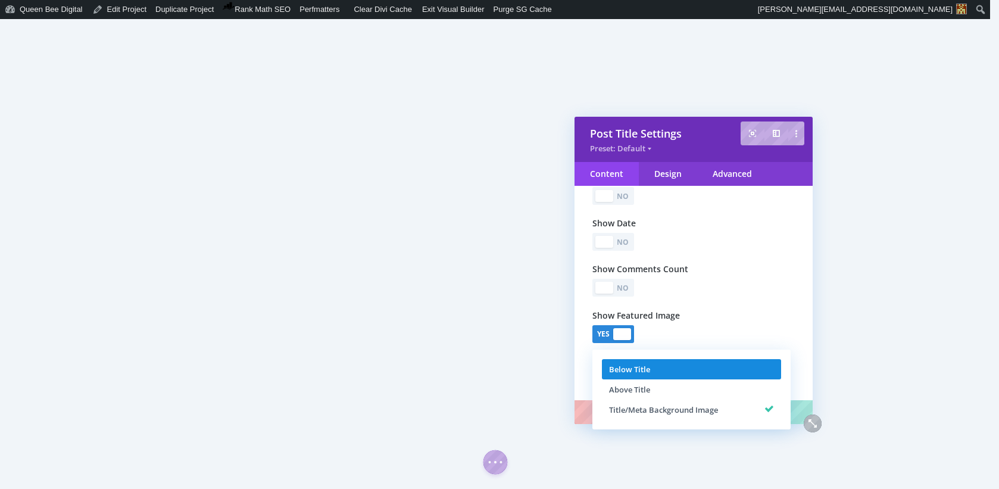
click at [684, 373] on li "Below Title" at bounding box center [691, 369] width 179 height 20
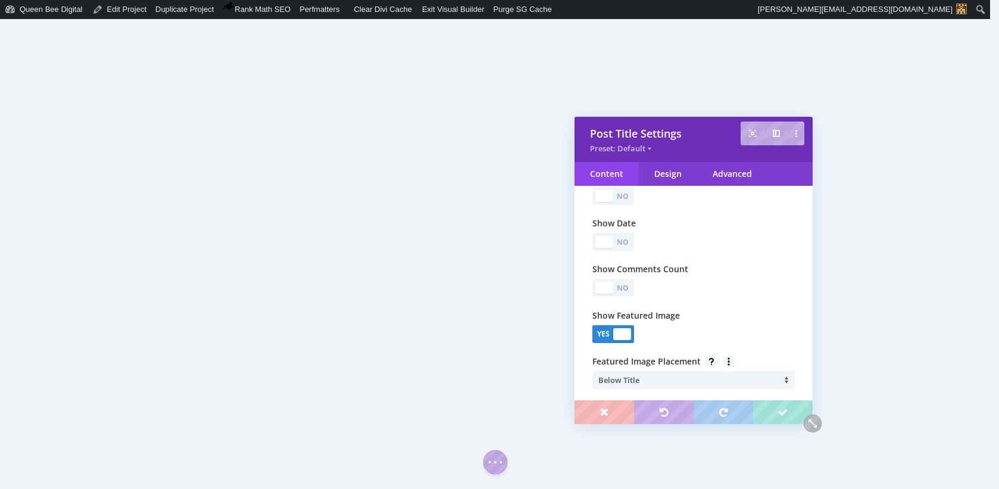
click at [718, 383] on li "Below Title" at bounding box center [696, 380] width 196 height 18
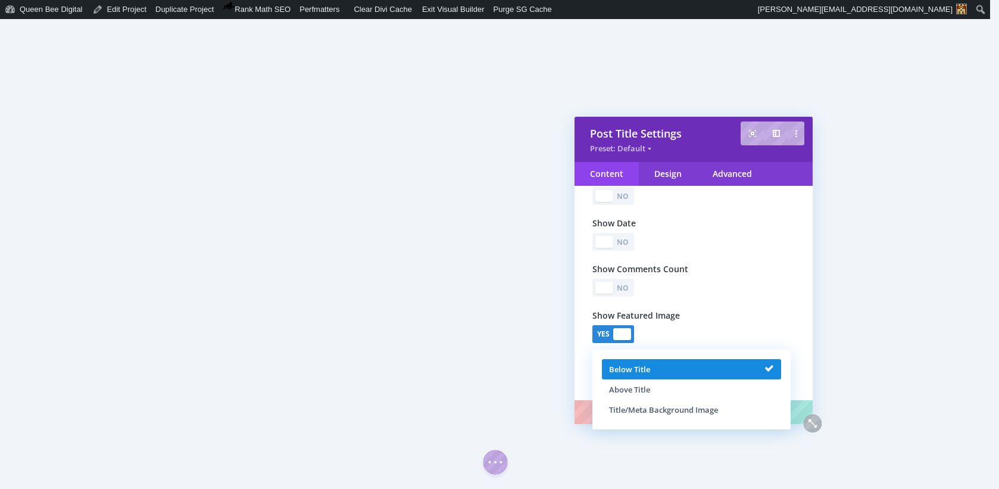
click at [712, 374] on li "Below Title" at bounding box center [691, 369] width 179 height 20
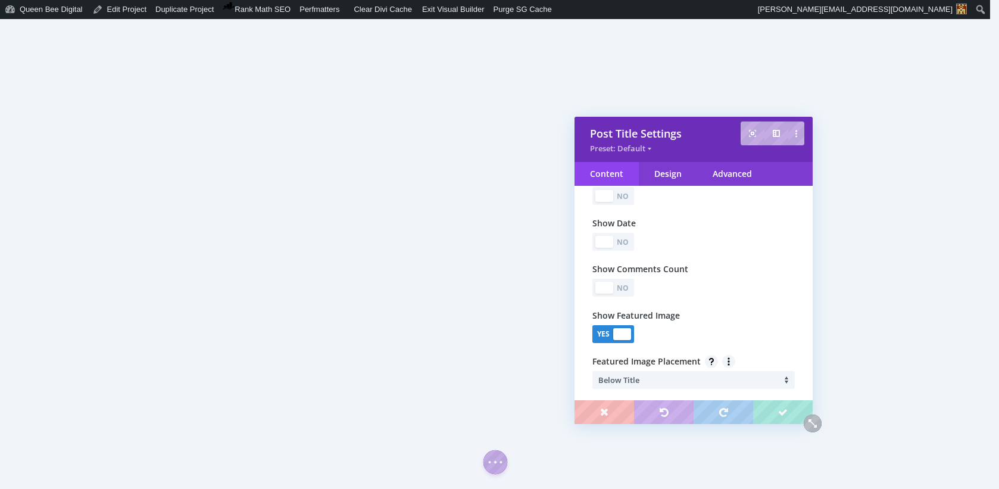
click at [711, 377] on li "Below Title" at bounding box center [696, 380] width 196 height 18
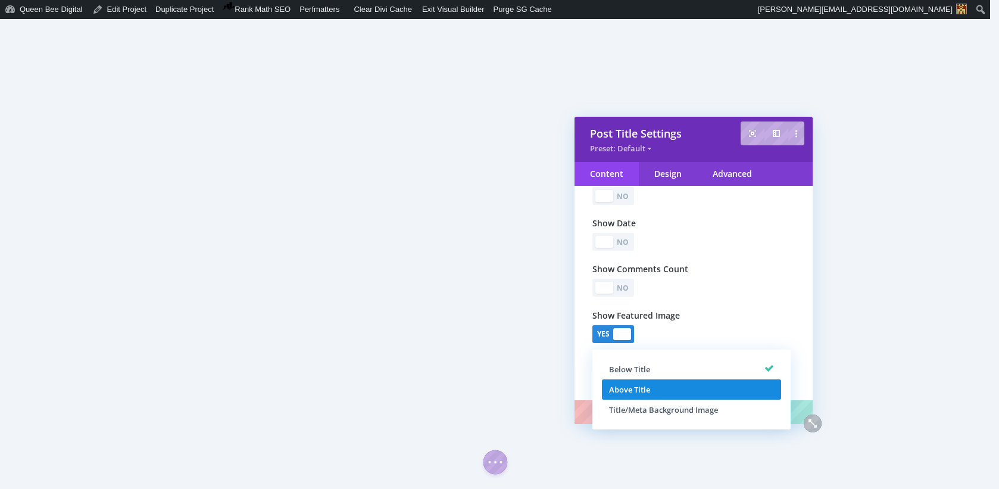
click at [705, 390] on li "Above Title" at bounding box center [691, 389] width 179 height 20
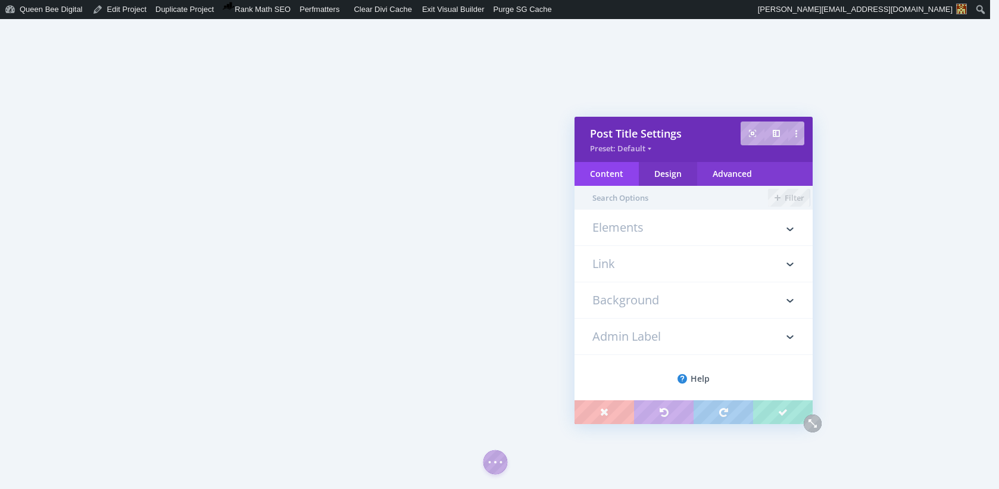
click at [661, 179] on div "Design" at bounding box center [668, 174] width 58 height 24
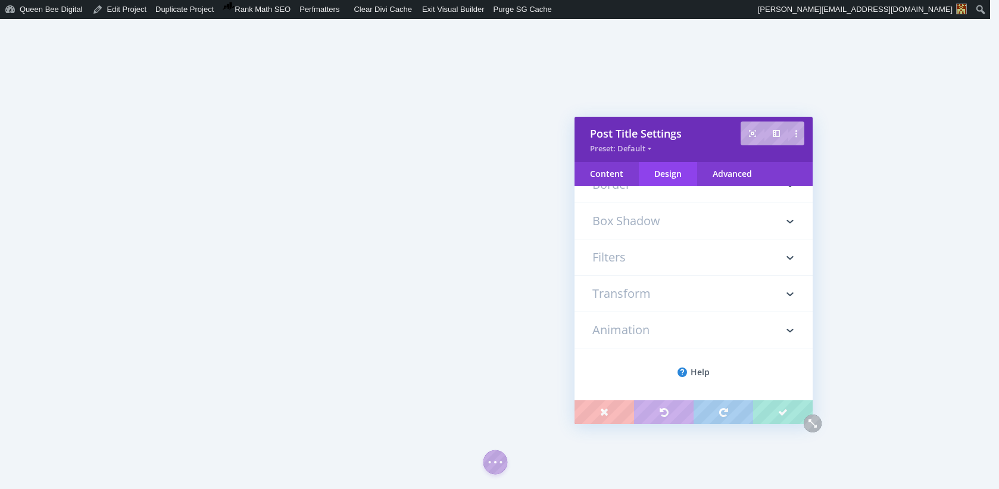
scroll to position [226, 0]
click at [609, 174] on div "Content" at bounding box center [606, 174] width 64 height 24
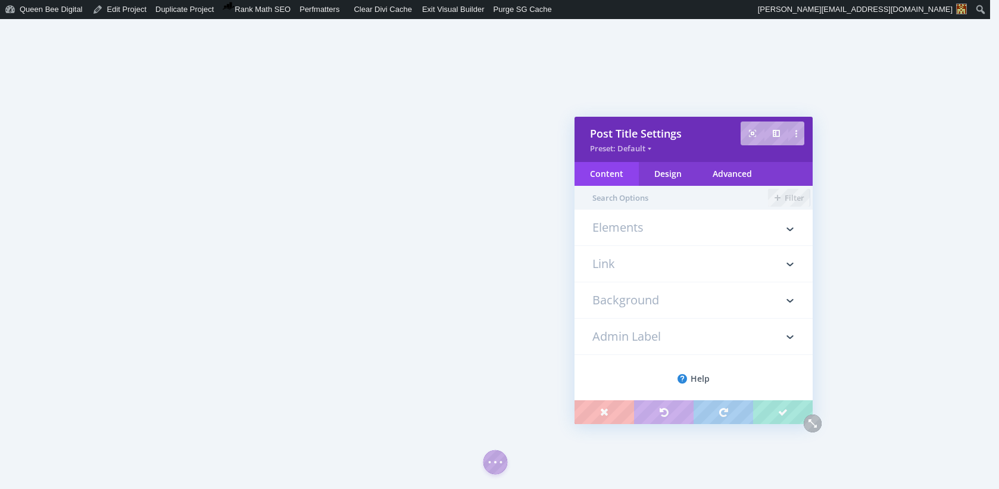
click at [627, 264] on h3 "Link" at bounding box center [693, 264] width 202 height 36
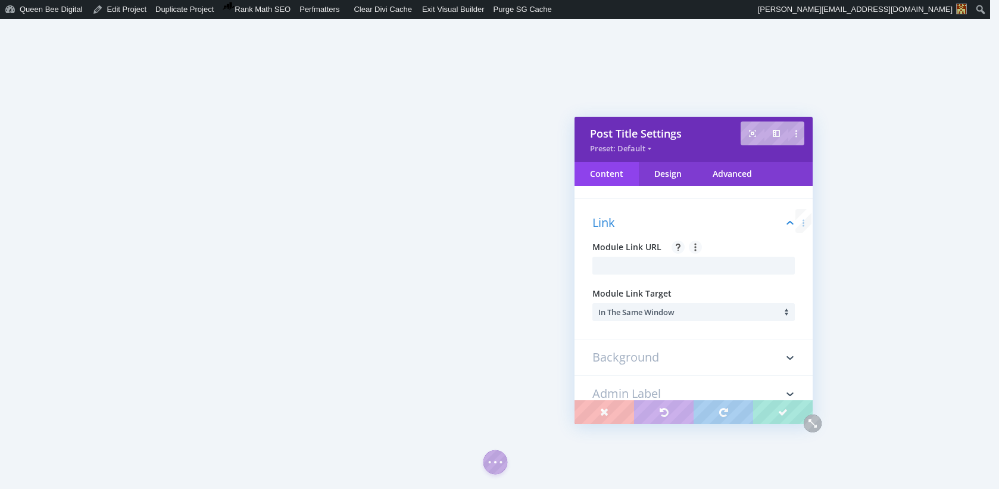
scroll to position [0, 0]
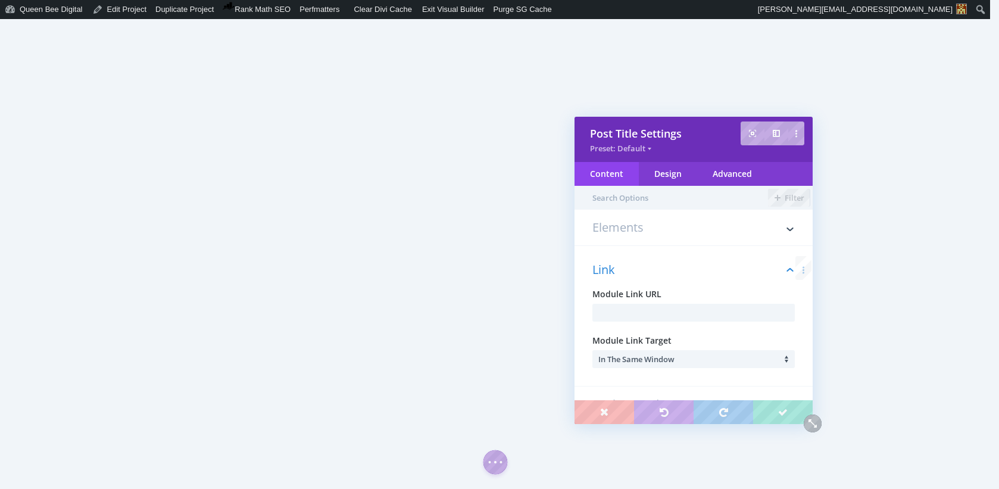
click at [642, 230] on h3 "Elements" at bounding box center [693, 233] width 202 height 24
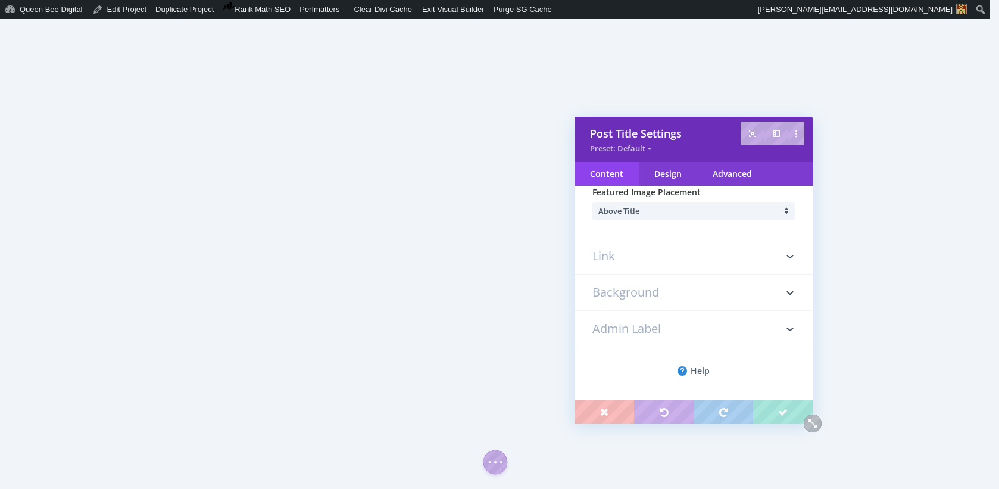
scroll to position [338, 0]
click at [677, 175] on div "Design" at bounding box center [668, 174] width 58 height 24
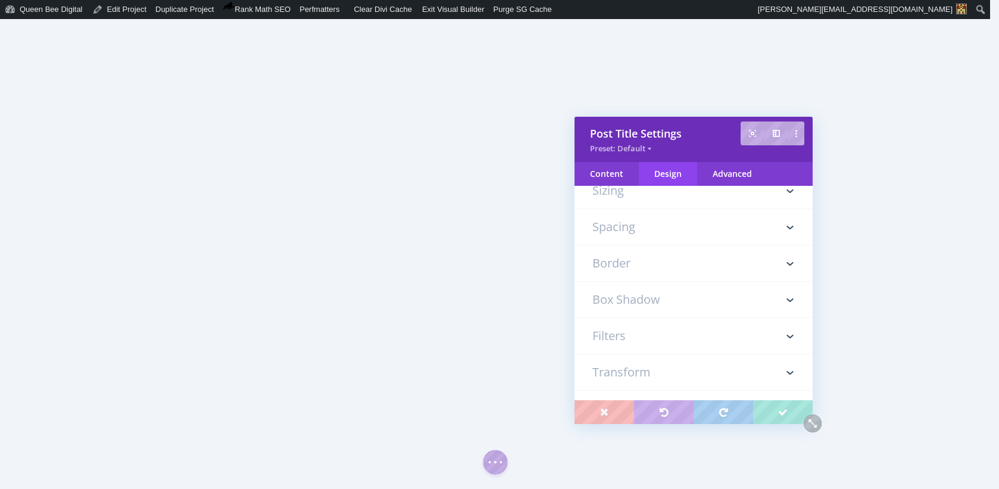
scroll to position [153, 0]
click at [737, 173] on div "Advanced" at bounding box center [732, 174] width 70 height 24
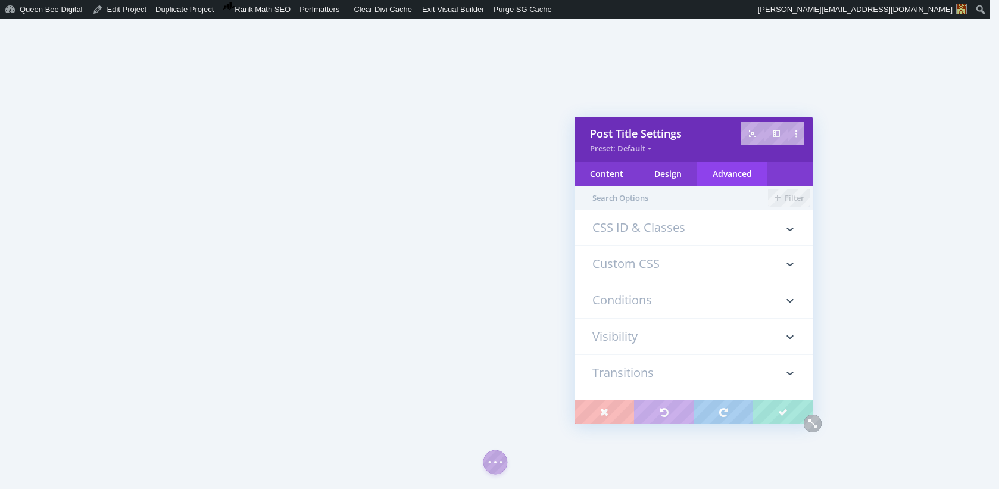
click at [648, 261] on h3 "Custom CSS" at bounding box center [693, 264] width 202 height 36
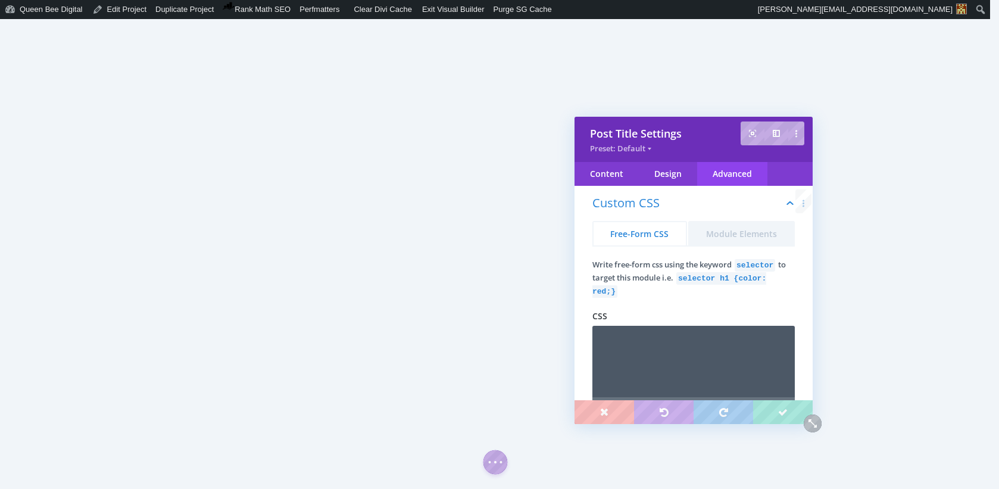
scroll to position [67, 0]
click at [662, 355] on textarea at bounding box center [693, 361] width 202 height 71
type textarea "selector img"
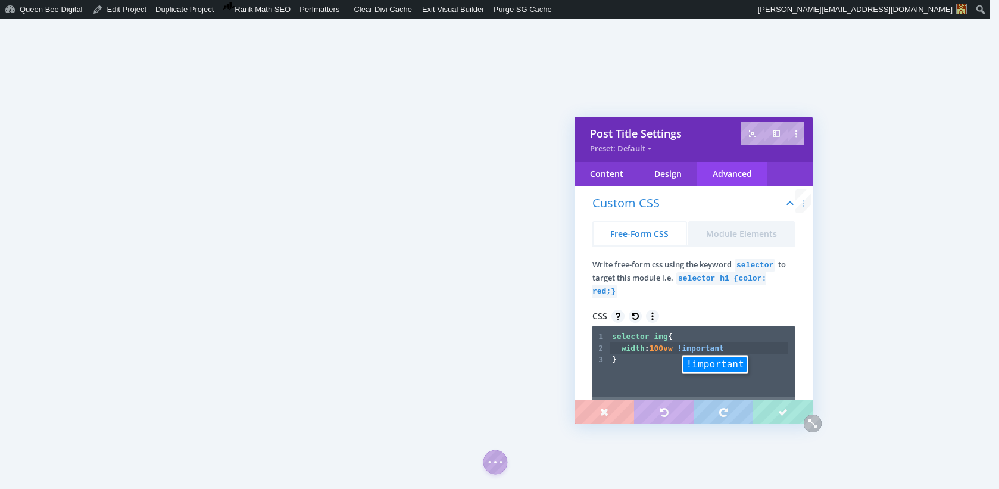
type textarea "width: 100vw !important;"
type textarea "paddng"
type textarea "ing: 0 !important;"
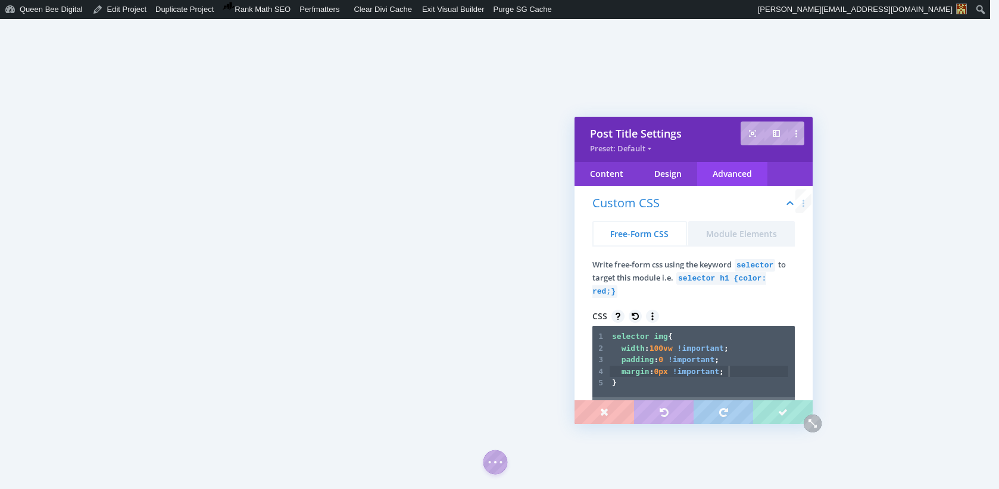
scroll to position [4, 92]
type textarea "margin: 0px !important;"
click at [758, 235] on button "Module Elements" at bounding box center [741, 233] width 107 height 24
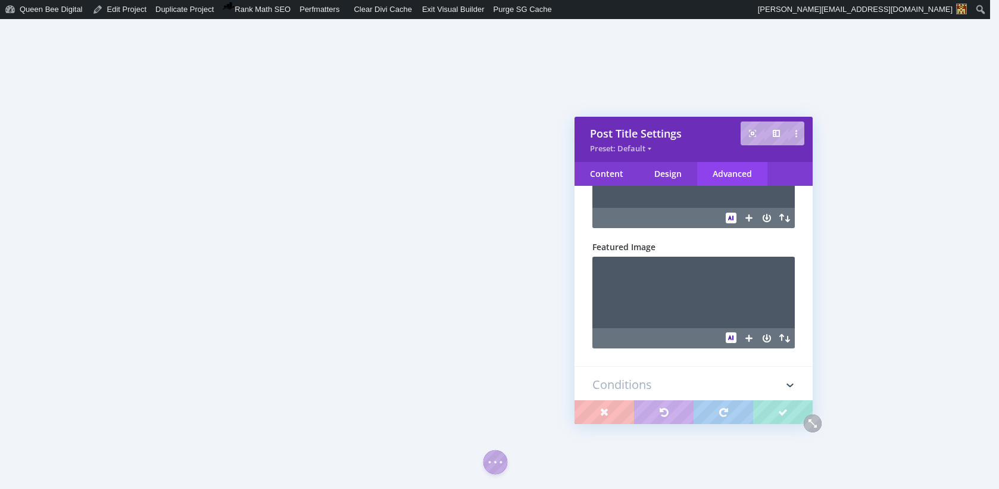
scroll to position [740, 0]
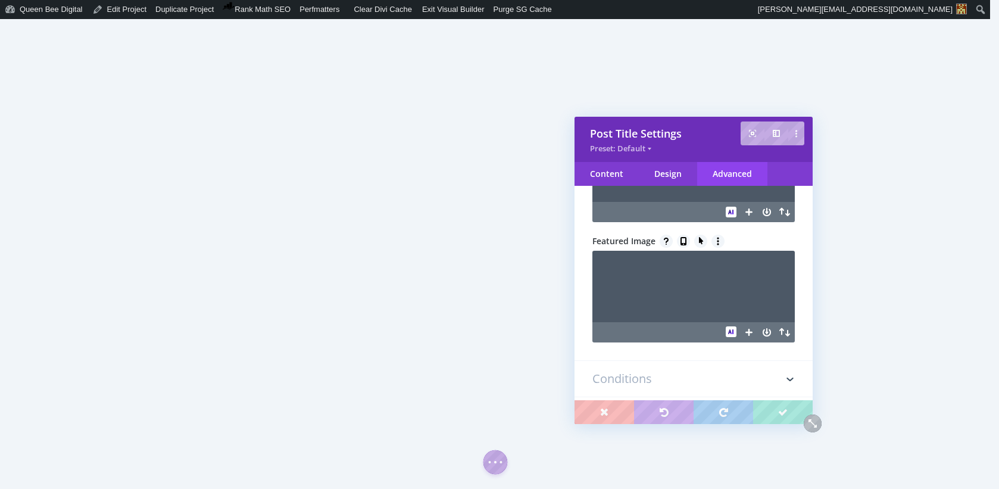
click at [669, 258] on textarea at bounding box center [693, 286] width 202 height 71
type textarea "width: 100vw;"
type textarea "padding: 0px;"
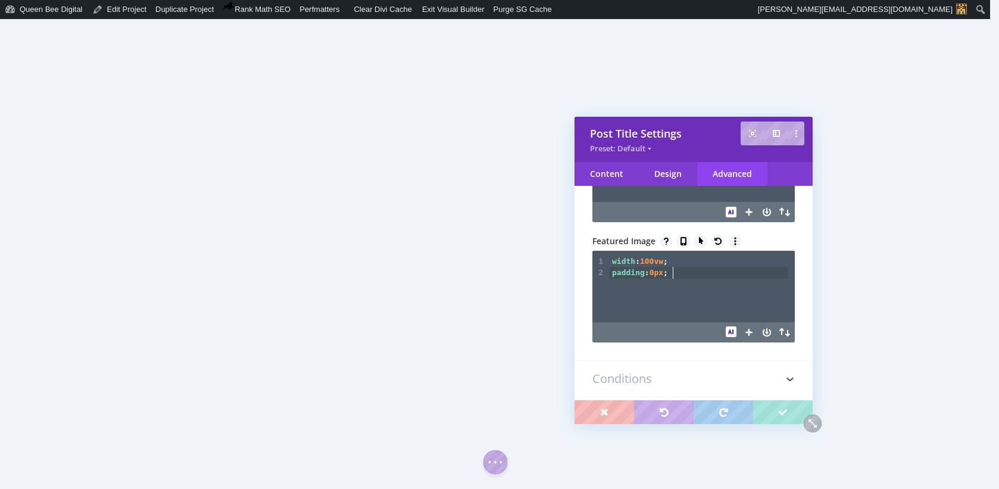
scroll to position [4, 53]
type textarea "margin-"
type textarea ": 0px !important;"
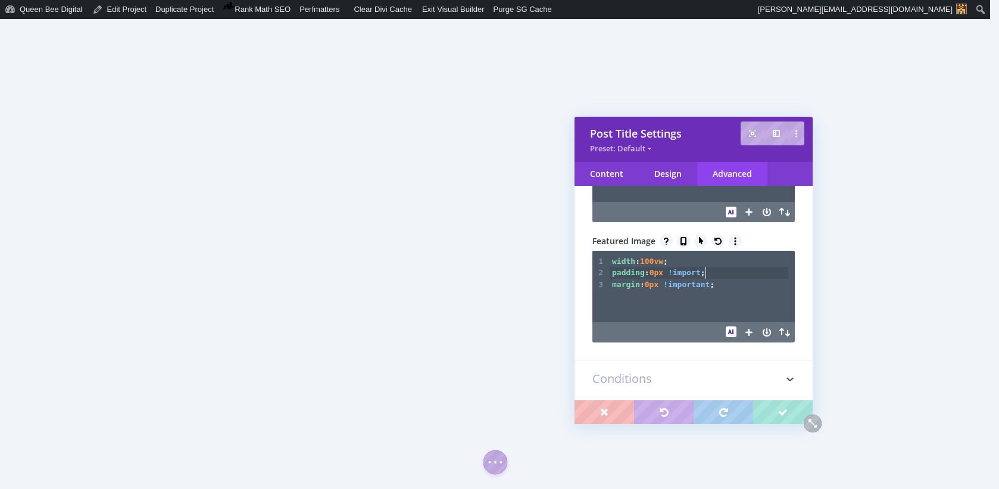
type textarea "!importan t"
type textarea "t"
type textarea "top: 0px;"
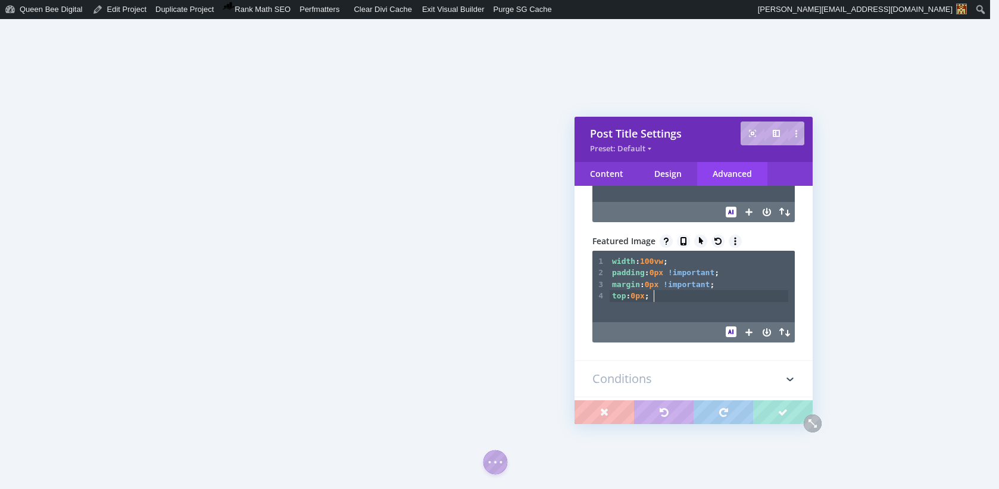
scroll to position [4, 32]
type textarea "left: 0px;"
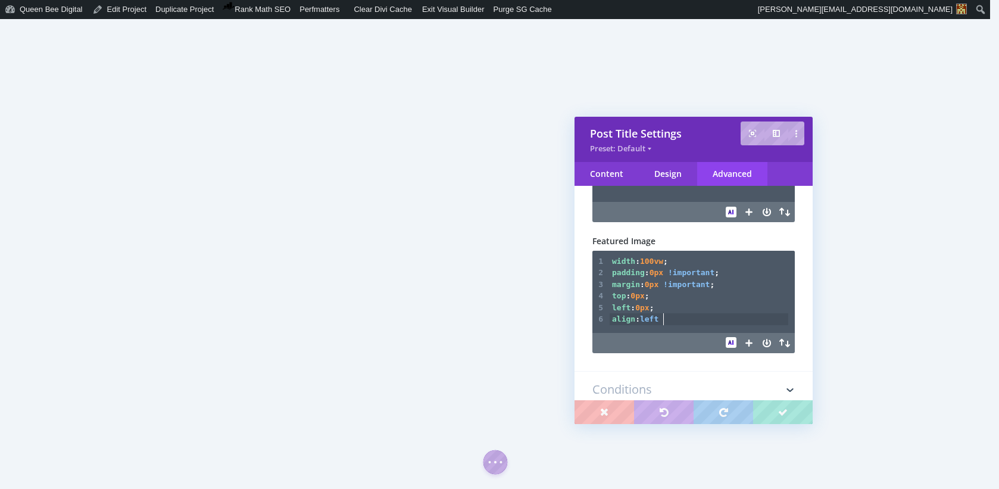
type textarea "align: left;"
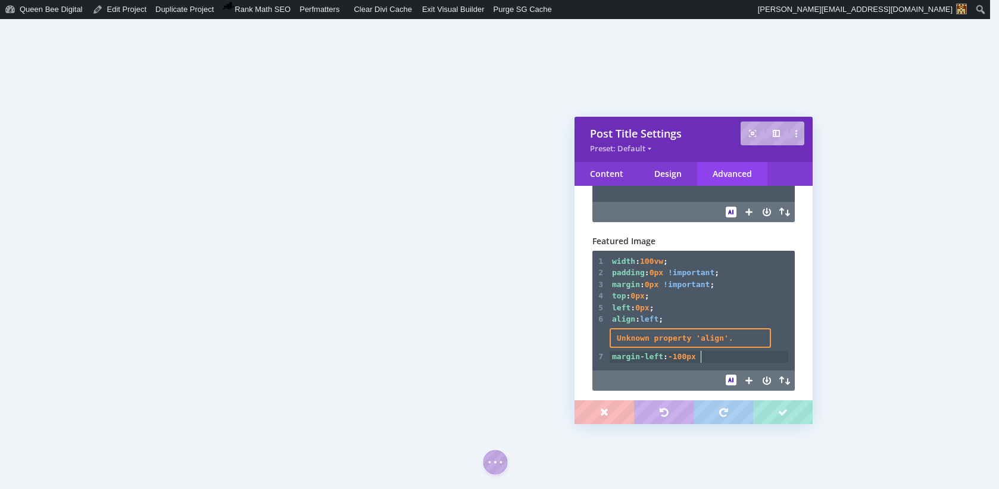
scroll to position [4, 75]
type textarea "margin-left: -100pxl"
type textarea ";"
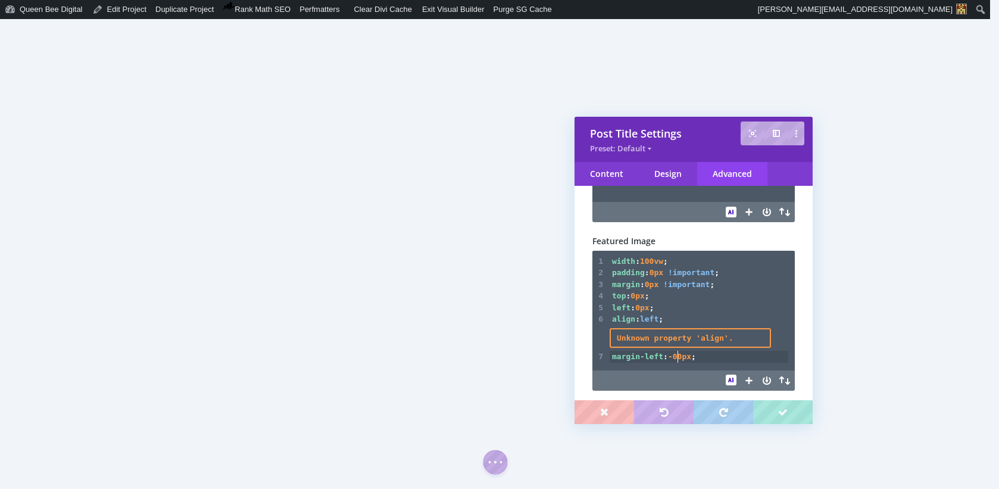
type textarea "2"
type textarea "!important"
type textarea "180"
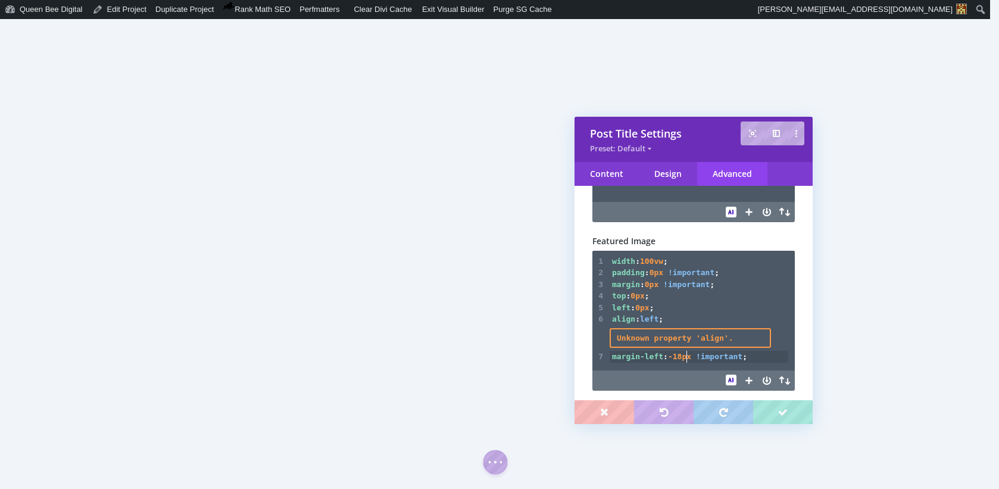
scroll to position [4, 12]
type textarea "7"
type textarea "6"
type textarea "5"
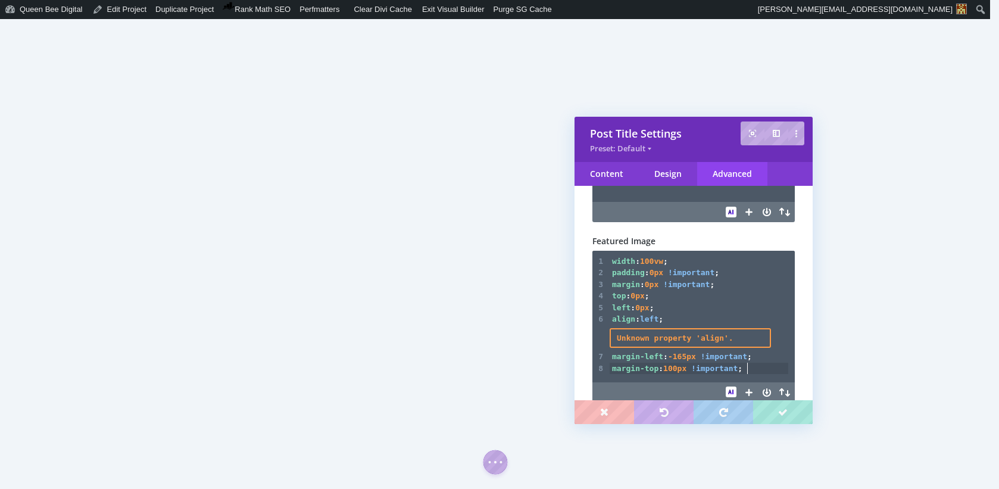
scroll to position [4, 117]
type textarea "margin-top: 100px !important;"
click at [668, 364] on pre "margin-top : 100px !important ;" at bounding box center [698, 368] width 179 height 12
type textarea "-"
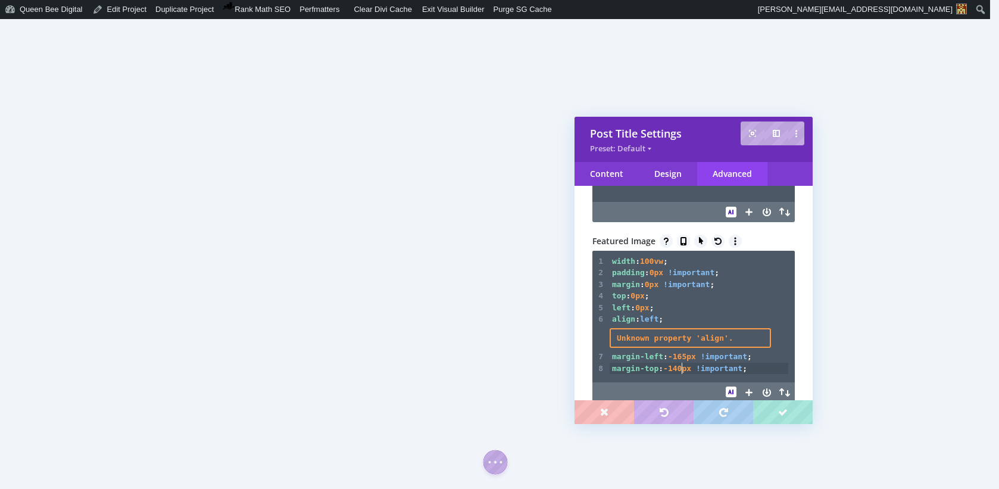
type textarea "4"
click at [760, 373] on pre "margin-top : -140px !important ;" at bounding box center [698, 368] width 179 height 12
type textarea "height: 600px !important;"
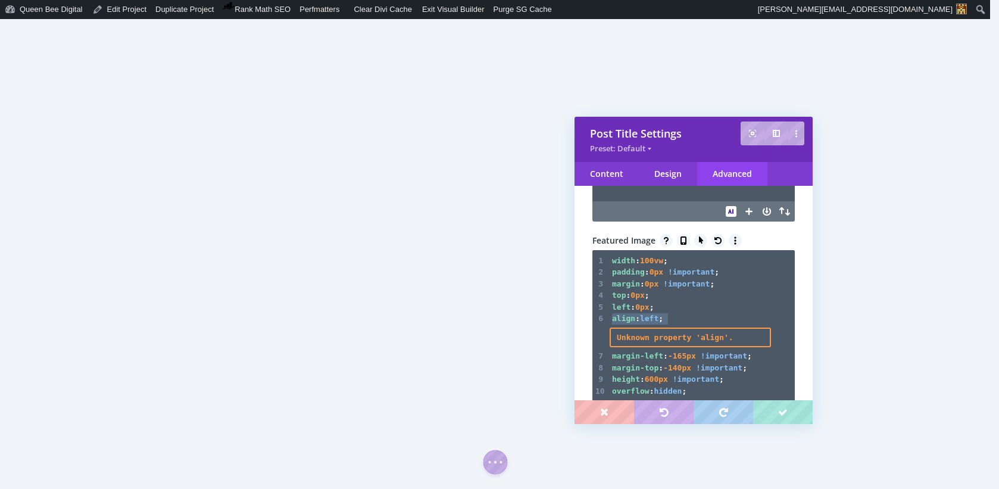
drag, startPoint x: 610, startPoint y: 321, endPoint x: 690, endPoint y: 323, distance: 79.8
click at [690, 323] on pre "align : left ;" at bounding box center [698, 318] width 179 height 12
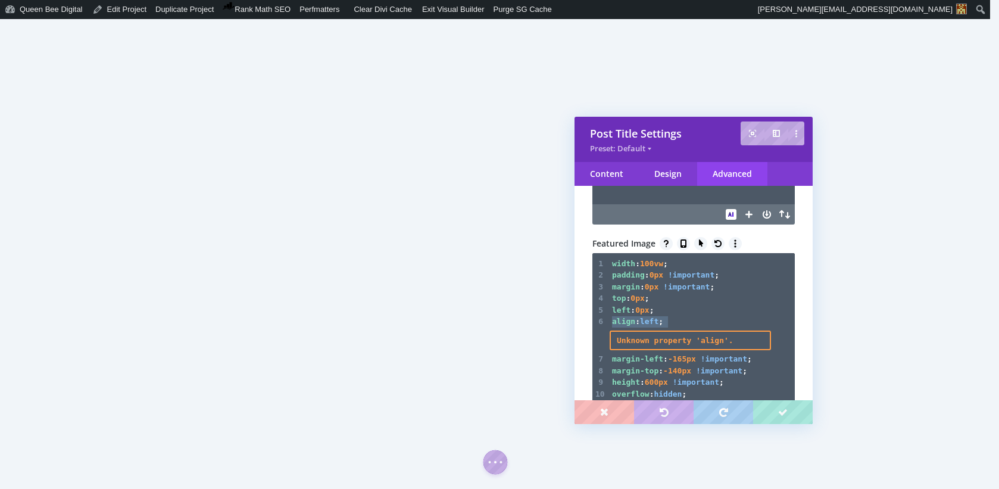
type textarea "align: left;"
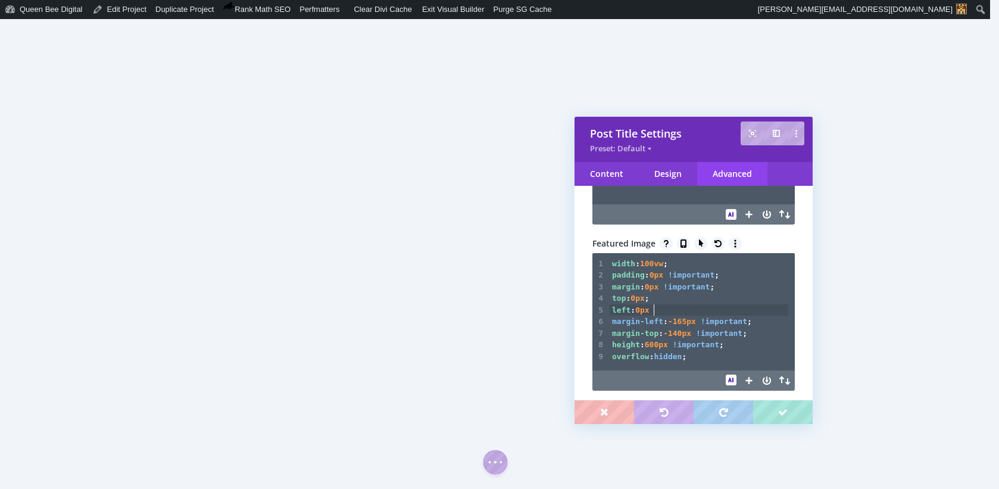
scroll to position [4, 2]
type textarea ";"
